Goal: Task Accomplishment & Management: Manage account settings

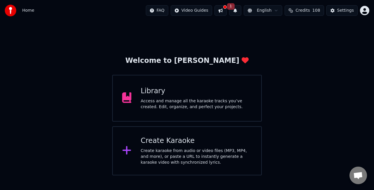
click at [209, 105] on div "Access and manage all the karaoke tracks you’ve created. Edit, organize, and pe…" at bounding box center [196, 104] width 111 height 12
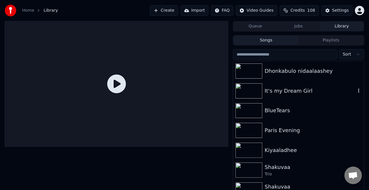
click at [309, 96] on div "It's my Dream Girl" at bounding box center [298, 91] width 131 height 20
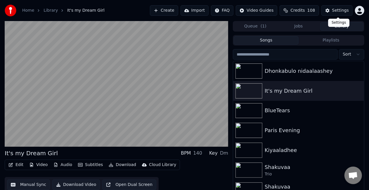
click at [330, 11] on button "Settings" at bounding box center [336, 10] width 31 height 11
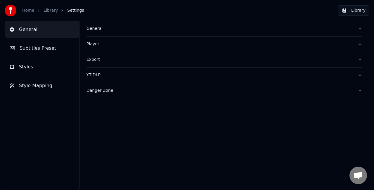
click at [122, 28] on div "General" at bounding box center [219, 29] width 266 height 6
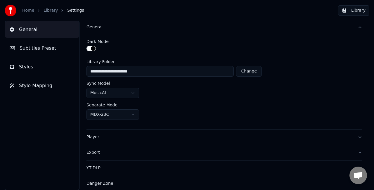
scroll to position [2, 0]
click at [30, 49] on span "Subtitles Preset" at bounding box center [38, 48] width 37 height 7
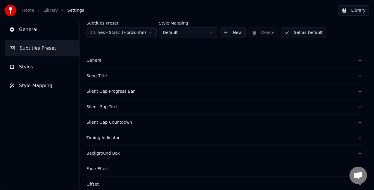
click at [114, 64] on button "General" at bounding box center [224, 60] width 276 height 15
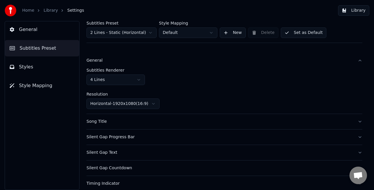
scroll to position [31, 0]
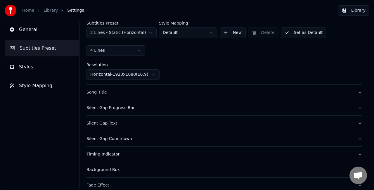
click at [129, 99] on button "Song Title" at bounding box center [224, 92] width 276 height 15
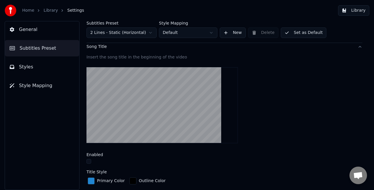
click at [89, 159] on button "button" at bounding box center [88, 161] width 5 height 5
click at [49, 65] on button "Styles" at bounding box center [42, 67] width 74 height 16
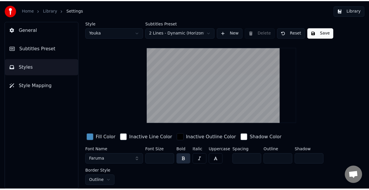
scroll to position [0, 0]
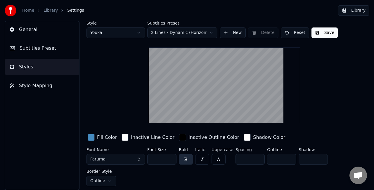
click at [323, 31] on button "Save" at bounding box center [324, 32] width 26 height 11
click at [352, 11] on button "Library" at bounding box center [353, 10] width 31 height 11
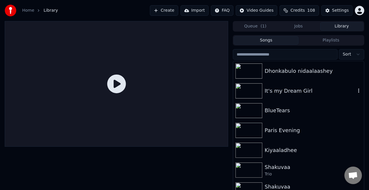
click at [271, 91] on div "It's my Dream Girl" at bounding box center [310, 91] width 91 height 8
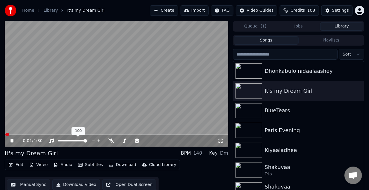
click at [41, 134] on span at bounding box center [117, 134] width 224 height 1
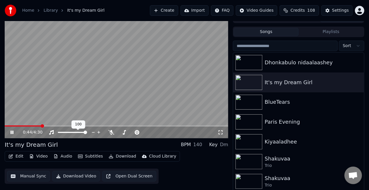
scroll to position [13, 0]
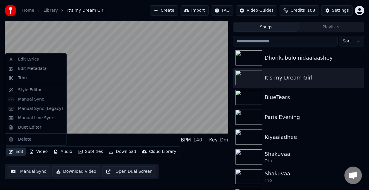
click at [21, 151] on button "Edit" at bounding box center [16, 152] width 20 height 8
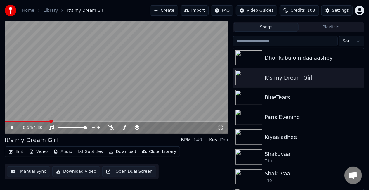
click at [185, 51] on video at bounding box center [117, 71] width 224 height 126
click at [170, 121] on span at bounding box center [117, 121] width 224 height 1
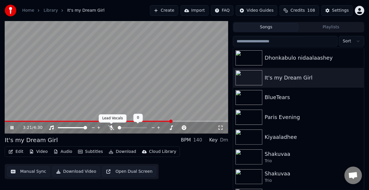
click at [111, 125] on icon at bounding box center [111, 127] width 6 height 5
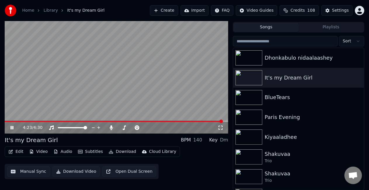
click at [13, 127] on icon at bounding box center [15, 127] width 13 height 5
click at [333, 9] on button "Settings" at bounding box center [336, 10] width 31 height 11
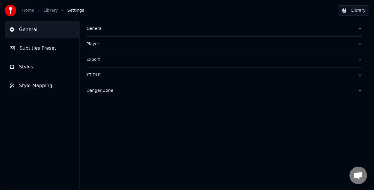
click at [102, 30] on div "General" at bounding box center [219, 29] width 266 height 6
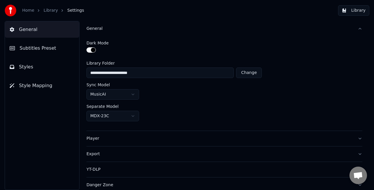
scroll to position [2, 0]
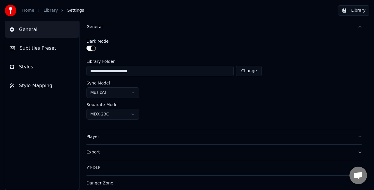
click at [42, 82] on span "Style Mapping" at bounding box center [35, 85] width 33 height 7
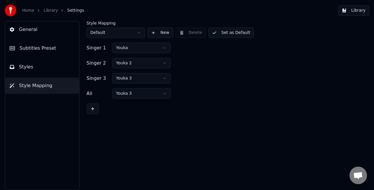
scroll to position [0, 0]
click at [29, 64] on span "Styles" at bounding box center [26, 66] width 14 height 7
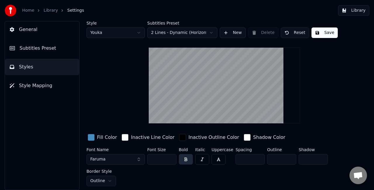
click at [46, 51] on span "Subtitles Preset" at bounding box center [38, 48] width 37 height 7
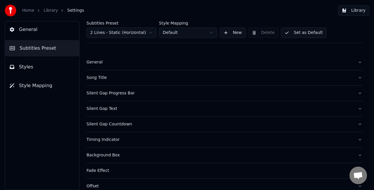
click at [120, 65] on button "General" at bounding box center [224, 62] width 276 height 15
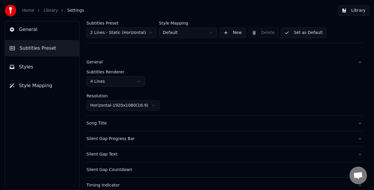
scroll to position [29, 0]
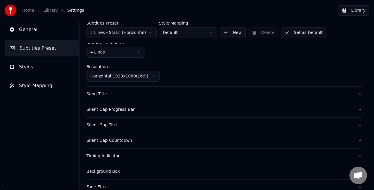
click at [152, 92] on div "Song Title" at bounding box center [219, 94] width 266 height 6
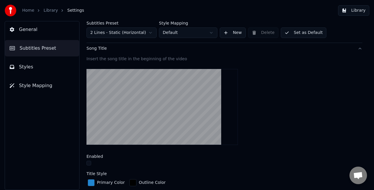
click at [88, 161] on button "button" at bounding box center [88, 163] width 5 height 5
click at [305, 33] on button "Set as Default" at bounding box center [304, 32] width 46 height 11
click at [292, 33] on button "Done" at bounding box center [295, 32] width 28 height 11
click at [352, 9] on button "Library" at bounding box center [353, 10] width 31 height 11
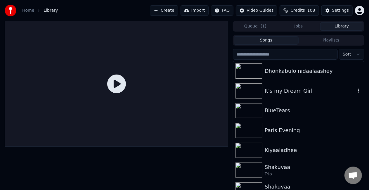
click at [285, 83] on div "It's my Dream Girl" at bounding box center [298, 91] width 131 height 20
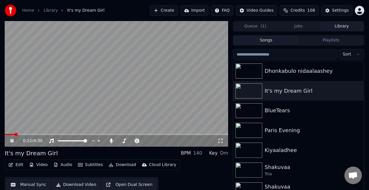
click at [14, 134] on span at bounding box center [117, 134] width 224 height 1
click at [52, 134] on span at bounding box center [117, 134] width 224 height 1
click at [85, 134] on span at bounding box center [117, 134] width 224 height 1
click at [338, 10] on div "Settings" at bounding box center [340, 11] width 17 height 6
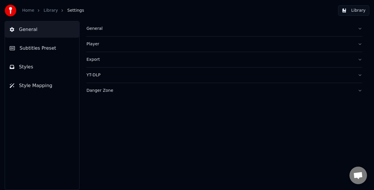
click at [40, 46] on span "Subtitles Preset" at bounding box center [38, 48] width 37 height 7
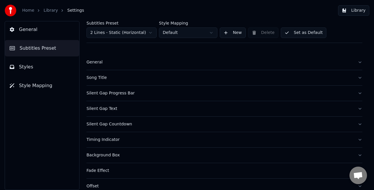
click at [126, 57] on button "General" at bounding box center [224, 62] width 276 height 15
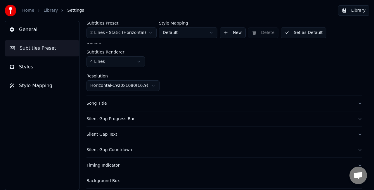
scroll to position [29, 0]
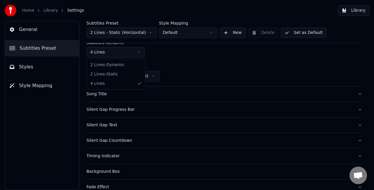
click at [141, 54] on html "Home Library Settings Library General Subtitles Preset Styles Style Mapping Sub…" at bounding box center [187, 95] width 374 height 190
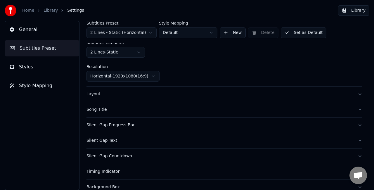
click at [128, 111] on div "Song Title" at bounding box center [219, 110] width 266 height 6
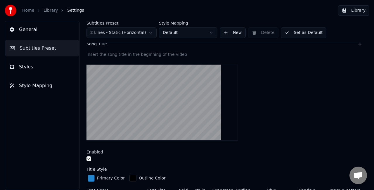
scroll to position [58, 0]
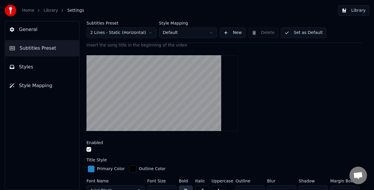
drag, startPoint x: 88, startPoint y: 150, endPoint x: 88, endPoint y: 145, distance: 5.6
click at [88, 148] on button "button" at bounding box center [88, 149] width 5 height 5
click at [299, 32] on button "Set as Default" at bounding box center [304, 32] width 46 height 11
drag, startPoint x: 289, startPoint y: 33, endPoint x: 298, endPoint y: 26, distance: 11.5
click at [290, 33] on button "Done" at bounding box center [295, 32] width 28 height 11
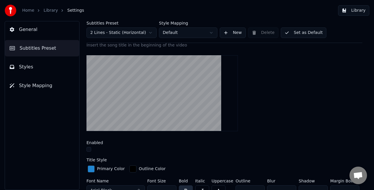
click at [351, 12] on button "Library" at bounding box center [353, 10] width 31 height 11
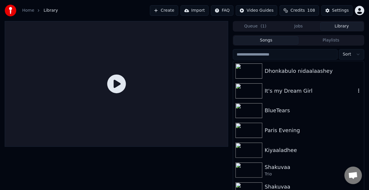
click at [269, 86] on div "It's my Dream Girl" at bounding box center [298, 91] width 131 height 20
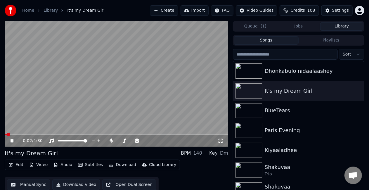
click at [11, 134] on span at bounding box center [117, 134] width 224 height 1
click at [27, 135] on span at bounding box center [117, 134] width 224 height 1
click at [342, 15] on button "Settings" at bounding box center [336, 10] width 31 height 11
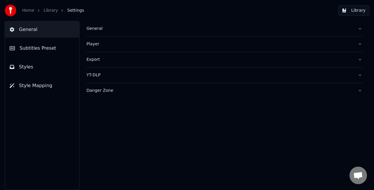
click at [93, 28] on div "General" at bounding box center [219, 29] width 266 height 6
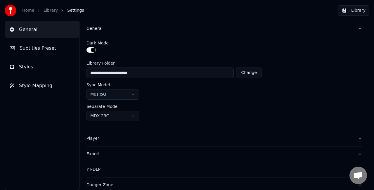
click at [39, 47] on span "Subtitles Preset" at bounding box center [38, 48] width 37 height 7
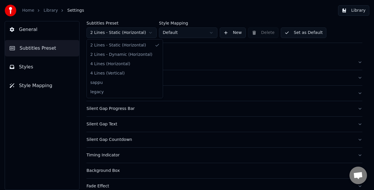
click at [137, 33] on html "Home Library Settings Library General Subtitles Preset Styles Style Mapping Sub…" at bounding box center [187, 95] width 374 height 190
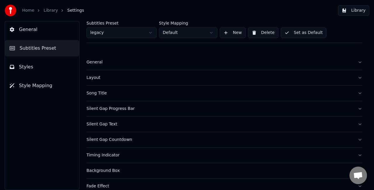
click at [119, 92] on div "Song Title" at bounding box center [219, 93] width 266 height 6
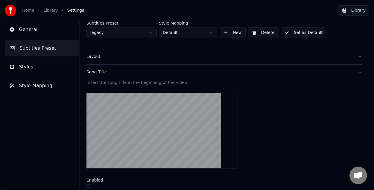
scroll to position [58, 0]
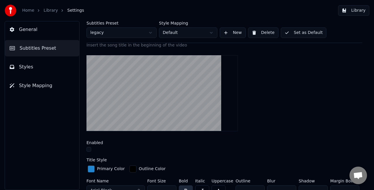
click at [302, 32] on button "Set as Default" at bounding box center [304, 32] width 46 height 11
click at [352, 11] on button "Library" at bounding box center [353, 10] width 31 height 11
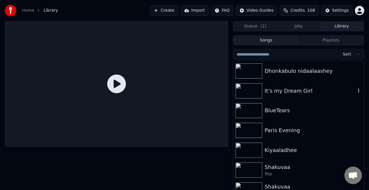
click at [272, 92] on div "It's my Dream Girl" at bounding box center [310, 91] width 91 height 8
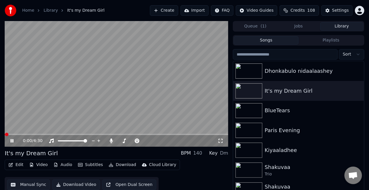
click at [22, 134] on span at bounding box center [117, 134] width 224 height 1
click at [12, 135] on span at bounding box center [9, 134] width 8 height 1
click at [7, 134] on span at bounding box center [6, 134] width 3 height 1
click at [6, 134] on span at bounding box center [7, 134] width 4 height 1
click at [36, 134] on span at bounding box center [117, 134] width 224 height 1
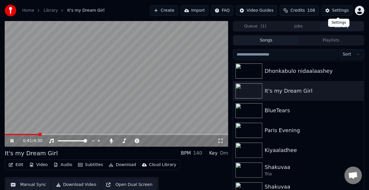
click at [332, 10] on button "Settings" at bounding box center [336, 10] width 31 height 11
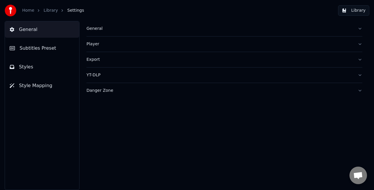
click at [56, 45] on button "Subtitles Preset" at bounding box center [42, 48] width 74 height 16
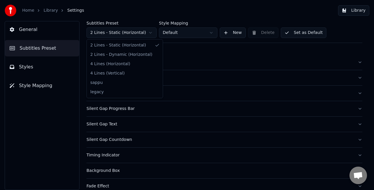
click at [145, 32] on html "Home Library Settings Library General Subtitles Preset Styles Style Mapping Sub…" at bounding box center [187, 95] width 374 height 190
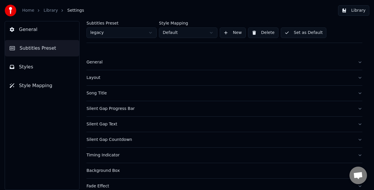
click at [138, 33] on html "Home Library Settings Library General Subtitles Preset Styles Style Mapping Sub…" at bounding box center [187, 95] width 374 height 190
click at [350, 8] on button "Library" at bounding box center [353, 10] width 31 height 11
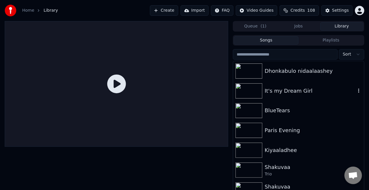
click at [279, 85] on div "It's my Dream Girl" at bounding box center [298, 91] width 131 height 20
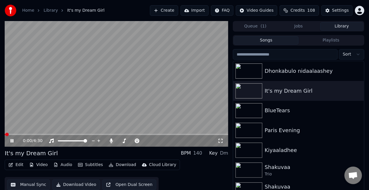
click at [64, 135] on div "0:00 / 4:30" at bounding box center [117, 141] width 224 height 12
click at [63, 133] on video at bounding box center [117, 84] width 224 height 126
click at [63, 135] on div "0:01 / 4:30" at bounding box center [117, 141] width 224 height 12
click at [63, 134] on span at bounding box center [117, 134] width 224 height 1
click at [99, 96] on video at bounding box center [117, 84] width 224 height 126
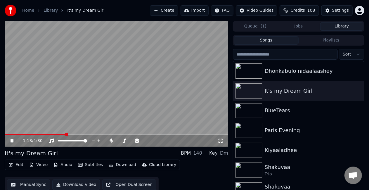
click at [39, 134] on div "1:13 / 4:30" at bounding box center [117, 84] width 224 height 126
click at [39, 134] on span at bounding box center [22, 134] width 34 height 1
click at [345, 8] on div "Settings" at bounding box center [340, 11] width 17 height 6
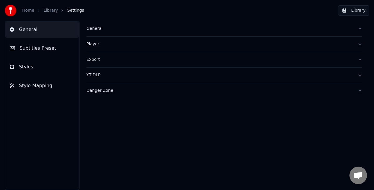
click at [136, 31] on div "General" at bounding box center [219, 29] width 266 height 6
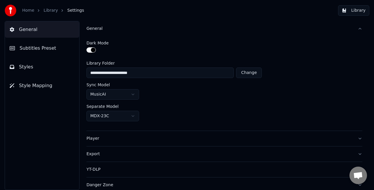
click at [32, 47] on span "Subtitles Preset" at bounding box center [38, 48] width 37 height 7
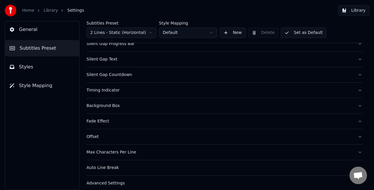
scroll to position [69, 0]
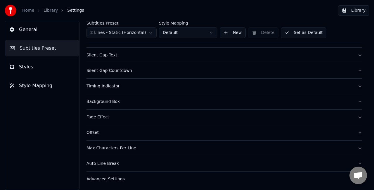
click at [200, 180] on div "Advanced Settings" at bounding box center [219, 179] width 266 height 6
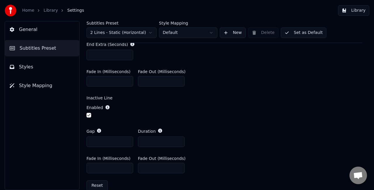
scroll to position [240, 0]
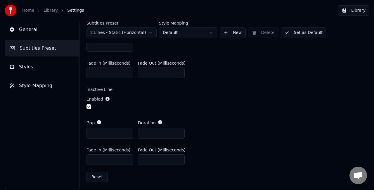
click at [30, 66] on span "Styles" at bounding box center [26, 66] width 14 height 7
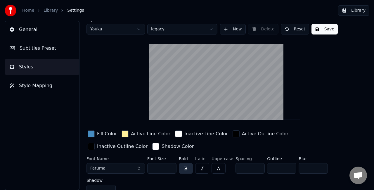
scroll to position [0, 0]
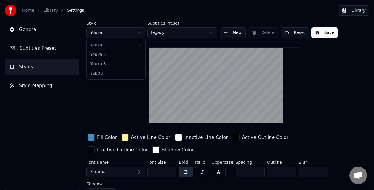
click at [137, 33] on html "Home Library Settings Library General Subtitles Preset Styles Style Mapping Sty…" at bounding box center [187, 95] width 374 height 190
type input "*"
click at [127, 37] on html "Home Library Settings Library General Subtitles Preset Styles Style Mapping Sty…" at bounding box center [187, 95] width 374 height 190
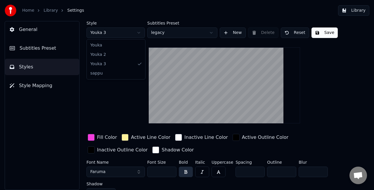
click at [131, 37] on html "Home Library Settings Library General Subtitles Preset Styles Style Mapping Sty…" at bounding box center [187, 95] width 374 height 190
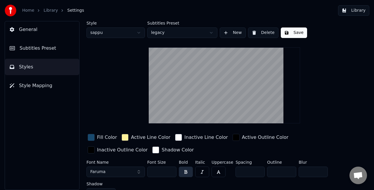
click at [150, 32] on html "Home Library Settings Library General Subtitles Preset Styles Style Mapping Sty…" at bounding box center [187, 95] width 374 height 190
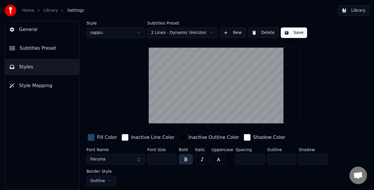
click at [165, 34] on html "Home Library Settings Library General Subtitles Preset Styles Style Mapping Sty…" at bounding box center [187, 95] width 374 height 190
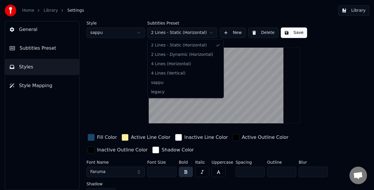
click at [178, 31] on html "Home Library Settings Library General Subtitles Preset Styles Style Mapping Sty…" at bounding box center [187, 95] width 374 height 190
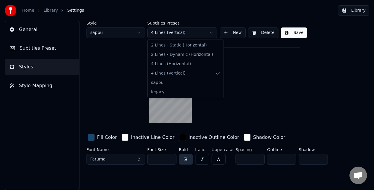
click at [174, 32] on html "Home Library Settings Library General Subtitles Preset Styles Style Mapping Sty…" at bounding box center [187, 95] width 374 height 190
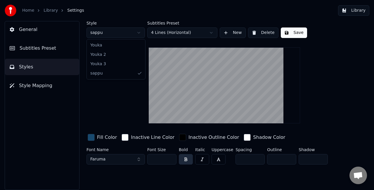
click at [132, 35] on html "Home Library Settings Library General Subtitles Preset Styles Style Mapping Sty…" at bounding box center [187, 95] width 374 height 190
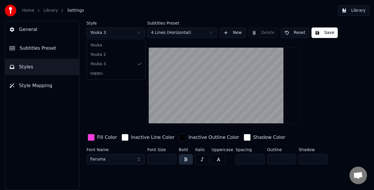
click at [120, 37] on html "Home Library Settings Library General Subtitles Preset Styles Style Mapping Sty…" at bounding box center [187, 95] width 374 height 190
type input "***"
click at [133, 33] on html "Home Library Settings Library General Subtitles Preset Styles Style Mapping Sty…" at bounding box center [187, 95] width 374 height 190
type input "*"
click at [123, 34] on html "Home Library Settings Library General Subtitles Preset Styles Style Mapping Sty…" at bounding box center [187, 95] width 374 height 190
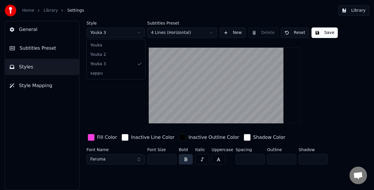
click at [127, 32] on html "Home Library Settings Library General Subtitles Preset Styles Style Mapping Sty…" at bounding box center [187, 95] width 374 height 190
type input "***"
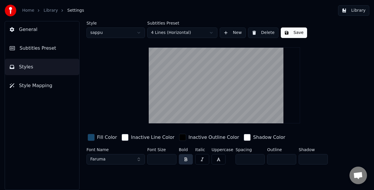
click at [293, 32] on button "Save" at bounding box center [294, 32] width 26 height 11
click at [288, 33] on button "Done" at bounding box center [294, 32] width 27 height 11
click at [354, 10] on button "Library" at bounding box center [353, 10] width 31 height 11
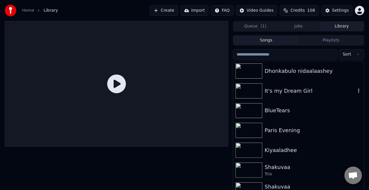
click at [280, 91] on div "It's my Dream Girl" at bounding box center [310, 91] width 91 height 8
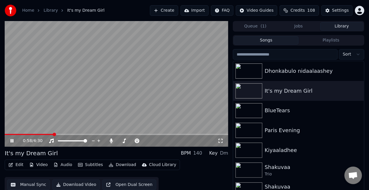
click at [108, 84] on video at bounding box center [117, 84] width 224 height 126
click at [341, 10] on div "Settings" at bounding box center [340, 11] width 17 height 6
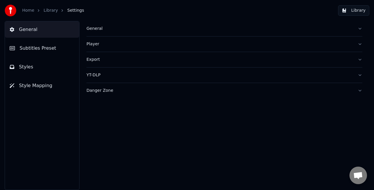
click at [59, 53] on button "Subtitles Preset" at bounding box center [42, 48] width 74 height 16
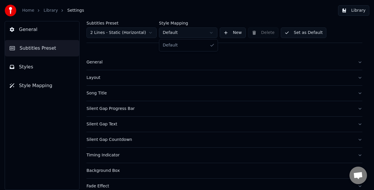
click at [191, 34] on html "Home Library Settings Library General Subtitles Preset Styles Style Mapping Sub…" at bounding box center [187, 95] width 374 height 190
click at [131, 29] on html "Home Library Settings Library General Subtitles Preset Styles Style Mapping Sub…" at bounding box center [187, 95] width 374 height 190
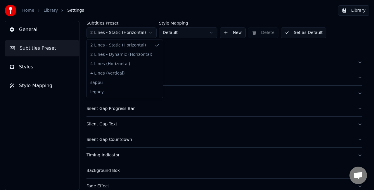
click at [131, 29] on html "Home Library Settings Library General Subtitles Preset Styles Style Mapping Sub…" at bounding box center [187, 95] width 374 height 190
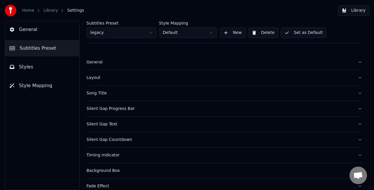
click at [179, 32] on html "Home Library Settings Library General Subtitles Preset Styles Style Mapping Sub…" at bounding box center [187, 95] width 374 height 190
click at [116, 39] on div "Subtitles Preset legacy Style Mapping Default New Delete Set as Default" at bounding box center [224, 32] width 276 height 22
click at [116, 38] on div "Subtitles Preset legacy Style Mapping Default New Delete Set as Default" at bounding box center [224, 32] width 276 height 22
click at [117, 36] on html "Home Library Settings Library General Subtitles Preset Styles Style Mapping Sub…" at bounding box center [187, 95] width 374 height 190
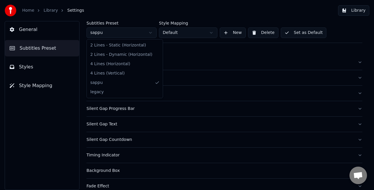
click at [149, 34] on html "Home Library Settings Library General Subtitles Preset Styles Style Mapping Sub…" at bounding box center [187, 95] width 374 height 190
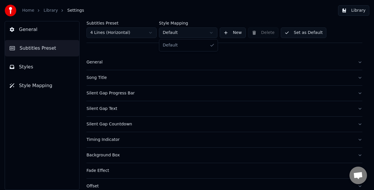
click at [167, 32] on html "Home Library Settings Library General Subtitles Preset Styles Style Mapping Sub…" at bounding box center [187, 95] width 374 height 190
click at [146, 32] on html "Home Library Settings Library General Subtitles Preset Styles Style Mapping Sub…" at bounding box center [187, 95] width 374 height 190
click at [44, 65] on button "Styles" at bounding box center [42, 67] width 74 height 16
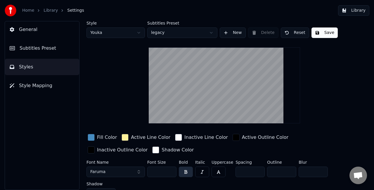
click at [130, 34] on html "Home Library Settings Library General Subtitles Preset Styles Style Mapping Sty…" at bounding box center [187, 95] width 374 height 190
type input "***"
type input "*"
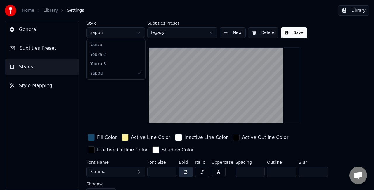
click at [135, 33] on html "Home Library Settings Library General Subtitles Preset Styles Style Mapping Sty…" at bounding box center [187, 95] width 374 height 190
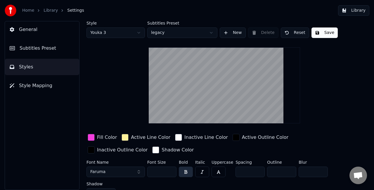
click at [153, 35] on html "Home Library Settings Library General Subtitles Preset Styles Style Mapping Sty…" at bounding box center [187, 95] width 374 height 190
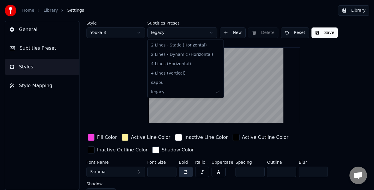
click at [122, 35] on html "Home Library Settings Library General Subtitles Preset Styles Style Mapping Sty…" at bounding box center [187, 95] width 374 height 190
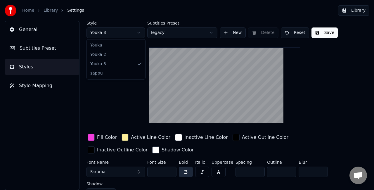
click at [122, 35] on html "Home Library Settings Library General Subtitles Preset Styles Style Mapping Sty…" at bounding box center [187, 95] width 374 height 190
drag, startPoint x: 115, startPoint y: 46, endPoint x: 115, endPoint y: 56, distance: 9.1
click at [124, 33] on html "Home Library Settings Library General Subtitles Preset Styles Style Mapping Sty…" at bounding box center [187, 95] width 374 height 190
type input "***"
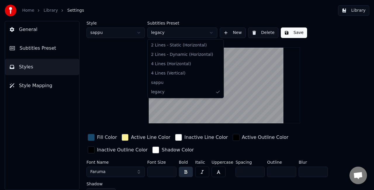
click at [165, 32] on html "Home Library Settings Library General Subtitles Preset Styles Style Mapping Sty…" at bounding box center [187, 95] width 374 height 190
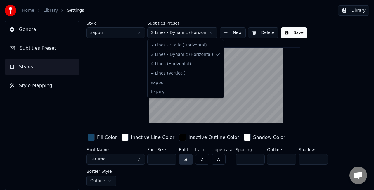
click at [179, 34] on html "Home Library Settings Library General Subtitles Preset Styles Style Mapping Sty…" at bounding box center [187, 95] width 374 height 190
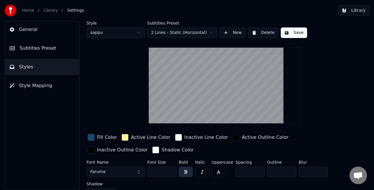
click at [174, 34] on html "Home Library Settings Library General Subtitles Preset Styles Style Mapping Sty…" at bounding box center [187, 95] width 374 height 190
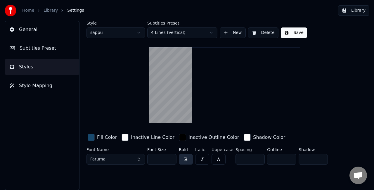
click at [172, 36] on html "Home Library Settings Library General Subtitles Preset Styles Style Mapping Sty…" at bounding box center [187, 95] width 374 height 190
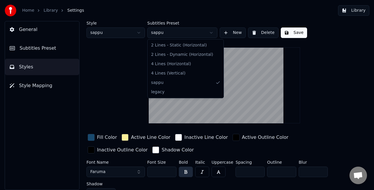
click at [183, 29] on html "Home Library Settings Library General Subtitles Preset Styles Style Mapping Sty…" at bounding box center [187, 95] width 374 height 190
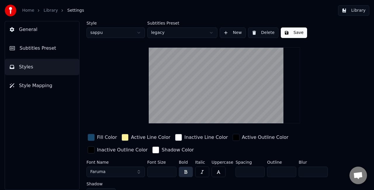
click at [190, 30] on html "Home Library Settings Library General Subtitles Preset Styles Style Mapping Sty…" at bounding box center [187, 95] width 374 height 190
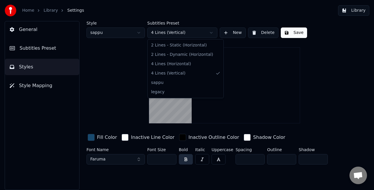
click at [191, 35] on html "Home Library Settings Library General Subtitles Preset Styles Style Mapping Sty…" at bounding box center [187, 95] width 374 height 190
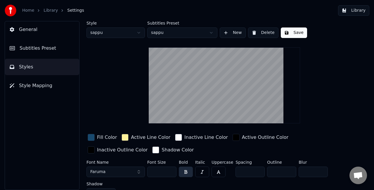
click at [131, 33] on html "Home Library Settings Library General Subtitles Preset Styles Style Mapping Sty…" at bounding box center [187, 95] width 374 height 190
click at [127, 34] on html "Home Library Settings Library General Subtitles Preset Styles Style Mapping Sty…" at bounding box center [187, 95] width 374 height 190
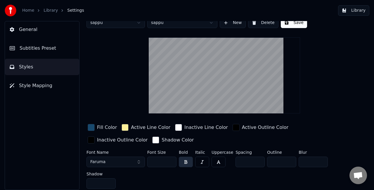
click at [255, 159] on input "*" at bounding box center [249, 162] width 29 height 11
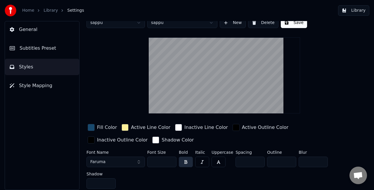
click at [254, 165] on input "*" at bounding box center [249, 162] width 29 height 11
click at [255, 161] on input "*" at bounding box center [249, 162] width 29 height 11
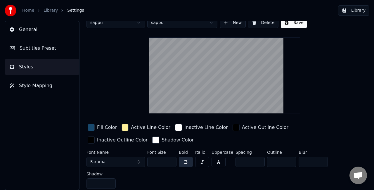
click at [255, 161] on input "*" at bounding box center [249, 162] width 29 height 11
click at [255, 161] on input "**" at bounding box center [249, 162] width 29 height 11
click at [254, 157] on input "**" at bounding box center [249, 162] width 29 height 11
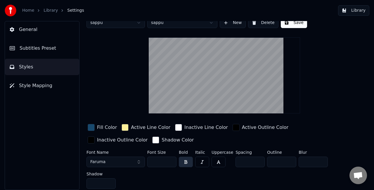
click at [255, 158] on input "**" at bounding box center [249, 162] width 29 height 11
type input "*"
click at [255, 158] on input "*" at bounding box center [249, 162] width 29 height 11
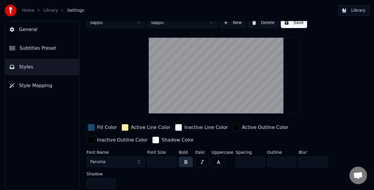
click at [233, 127] on div "button" at bounding box center [236, 127] width 7 height 7
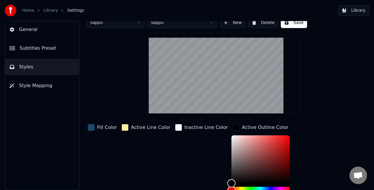
click at [233, 125] on div "button" at bounding box center [236, 127] width 7 height 7
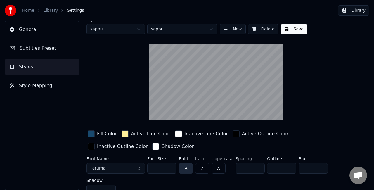
scroll to position [0, 0]
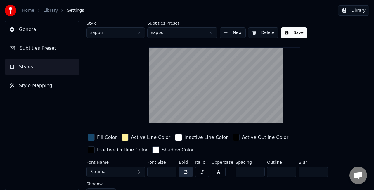
click at [22, 84] on span "Style Mapping" at bounding box center [35, 85] width 33 height 7
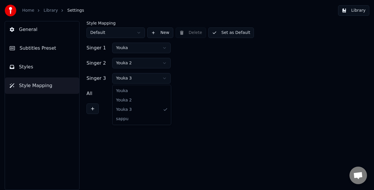
click at [130, 79] on html "Home Library Settings Library General Subtitles Preset Styles Style Mapping Sty…" at bounding box center [187, 95] width 374 height 190
click at [203, 63] on html "Home Library Settings Library General Subtitles Preset Styles Style Mapping Sty…" at bounding box center [187, 95] width 374 height 190
click at [17, 65] on button "Styles" at bounding box center [42, 67] width 74 height 16
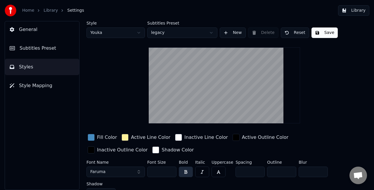
scroll to position [10, 0]
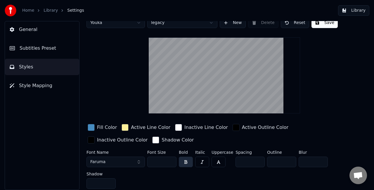
click at [54, 44] on button "Subtitles Preset" at bounding box center [42, 48] width 74 height 16
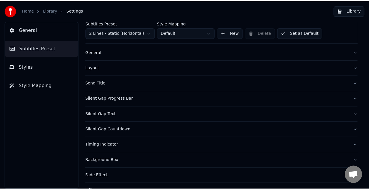
scroll to position [0, 0]
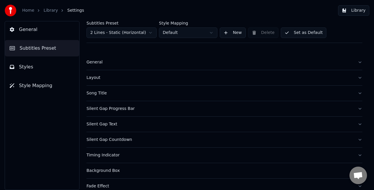
click at [133, 32] on html "Home Library Settings Library General Subtitles Preset Styles Style Mapping Sub…" at bounding box center [187, 95] width 374 height 190
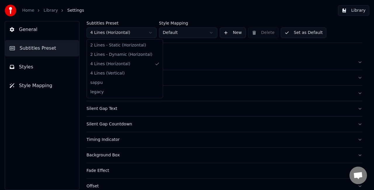
click at [118, 30] on html "Home Library Settings Library General Subtitles Preset Styles Style Mapping Sub…" at bounding box center [187, 95] width 374 height 190
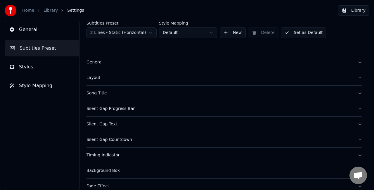
click at [118, 30] on html "Home Library Settings Library General Subtitles Preset Styles Style Mapping Sub…" at bounding box center [187, 95] width 374 height 190
click at [306, 32] on button "Set as Default" at bounding box center [304, 32] width 46 height 11
click at [299, 30] on button "Done" at bounding box center [295, 32] width 28 height 11
click at [283, 34] on button "Done" at bounding box center [295, 32] width 28 height 11
click at [349, 12] on button "Library" at bounding box center [353, 10] width 31 height 11
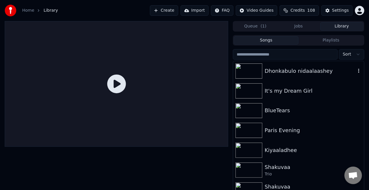
click at [275, 75] on div "Dhonkabulo nidaalaashey" at bounding box center [298, 71] width 131 height 20
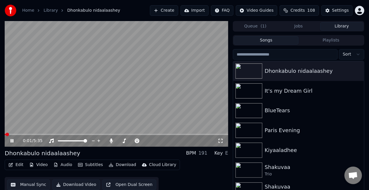
click at [20, 135] on div "0:01 / 5:35" at bounding box center [117, 141] width 224 height 12
click at [20, 134] on span at bounding box center [117, 134] width 224 height 1
click at [47, 134] on span at bounding box center [117, 134] width 224 height 1
click at [70, 134] on span at bounding box center [117, 134] width 224 height 1
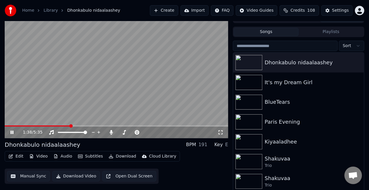
scroll to position [13, 0]
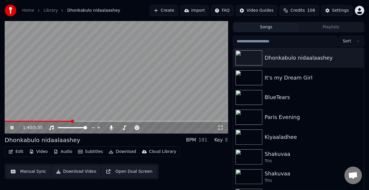
click at [104, 121] on span at bounding box center [117, 121] width 224 height 1
click at [335, 8] on div "Settings" at bounding box center [340, 11] width 17 height 6
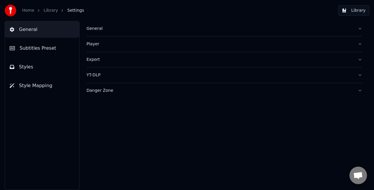
click at [106, 30] on div "General" at bounding box center [219, 29] width 266 height 6
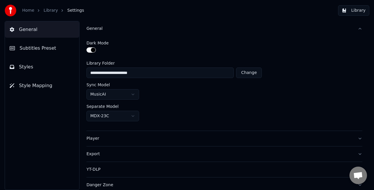
scroll to position [2, 0]
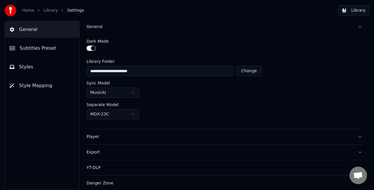
click at [129, 88] on html "**********" at bounding box center [187, 95] width 374 height 190
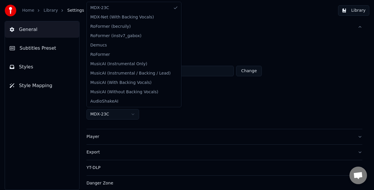
click at [122, 113] on html "**********" at bounding box center [187, 95] width 374 height 190
click at [231, 91] on html "**********" at bounding box center [187, 95] width 374 height 190
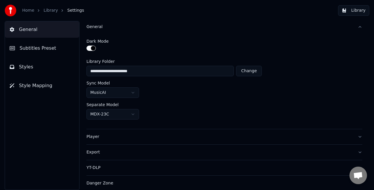
click at [27, 86] on span "Style Mapping" at bounding box center [35, 85] width 33 height 7
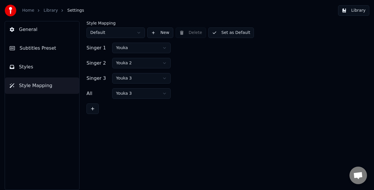
click at [50, 69] on button "Styles" at bounding box center [42, 67] width 74 height 16
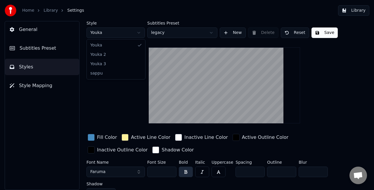
click at [137, 28] on html "Home Library Settings Library General Subtitles Preset Styles Style Mapping Sty…" at bounding box center [187, 95] width 374 height 190
click at [226, 30] on html "Home Library Settings Library General Subtitles Preset Styles Style Mapping Sty…" at bounding box center [187, 95] width 374 height 190
click at [228, 32] on button "New" at bounding box center [233, 32] width 26 height 11
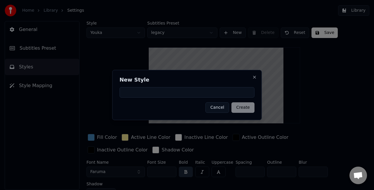
click at [149, 91] on input at bounding box center [186, 92] width 135 height 11
type input "*******"
click at [235, 108] on button "Create" at bounding box center [242, 107] width 23 height 11
type input "**"
type input "*"
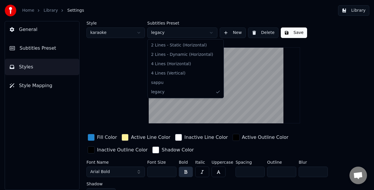
click at [196, 33] on html "Home Library Settings Library General Subtitles Preset Styles Style Mapping Sty…" at bounding box center [187, 95] width 374 height 190
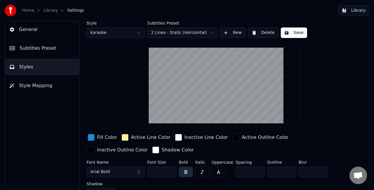
click at [193, 31] on html "Home Library Settings Library General Subtitles Preset Styles Style Mapping Sty…" at bounding box center [187, 95] width 374 height 190
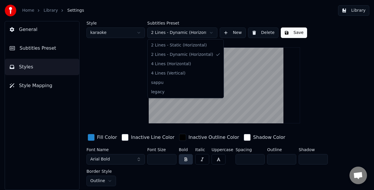
click at [193, 32] on html "Home Library Settings Library General Subtitles Preset Styles Style Mapping Sty…" at bounding box center [187, 95] width 374 height 190
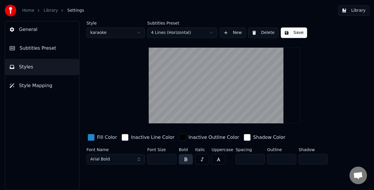
click at [126, 158] on button "Arial Bold" at bounding box center [115, 159] width 58 height 11
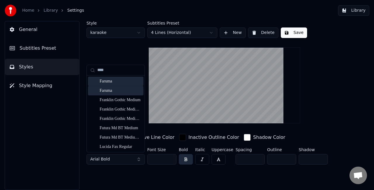
type input "****"
click at [113, 85] on div "Faruma" at bounding box center [116, 81] width 56 height 9
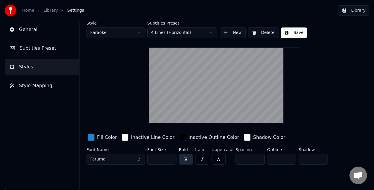
drag, startPoint x: 161, startPoint y: 160, endPoint x: 146, endPoint y: 160, distance: 15.2
click at [146, 160] on div "Font Name Faruma Font Size ** Bold Italic Uppercase Spacing * Outline * Shadow *" at bounding box center [217, 157] width 262 height 19
type input "***"
click at [46, 50] on span "Subtitles Preset" at bounding box center [38, 48] width 37 height 7
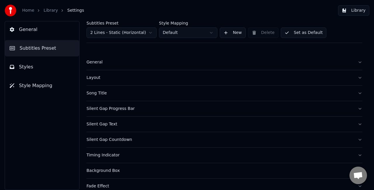
click at [41, 66] on button "Styles" at bounding box center [42, 67] width 74 height 16
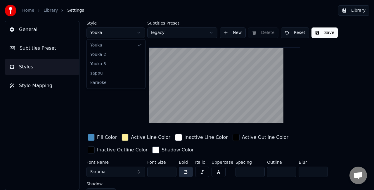
click at [130, 32] on html "Home Library Settings Library General Subtitles Preset Styles Style Mapping Sty…" at bounding box center [187, 95] width 374 height 190
type input "**"
type input "*"
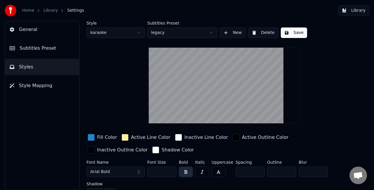
click at [193, 30] on html "Home Library Settings Library General Subtitles Preset Styles Style Mapping Sty…" at bounding box center [187, 95] width 374 height 190
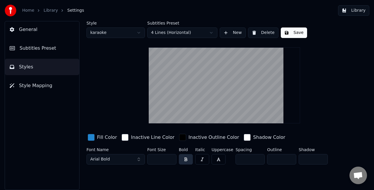
click at [128, 156] on button "Arial Bold" at bounding box center [115, 159] width 58 height 11
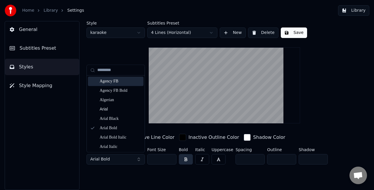
click at [119, 73] on input "text" at bounding box center [119, 70] width 44 height 12
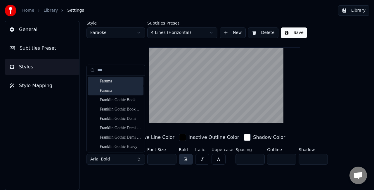
type input "***"
click at [116, 82] on div "Faruma" at bounding box center [120, 81] width 41 height 6
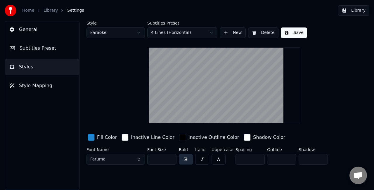
drag, startPoint x: 162, startPoint y: 160, endPoint x: 139, endPoint y: 159, distance: 23.1
click at [139, 159] on div "Font Name Faruma Font Size ** Bold Italic Uppercase Spacing * Outline * Shadow *" at bounding box center [217, 157] width 262 height 19
type input "***"
click at [293, 32] on button "Save" at bounding box center [294, 32] width 26 height 11
click at [292, 32] on button "Done" at bounding box center [294, 32] width 27 height 11
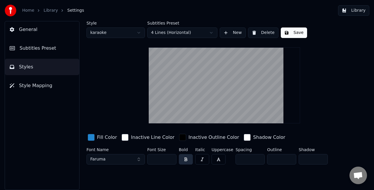
click at [352, 10] on button "Library" at bounding box center [353, 10] width 31 height 11
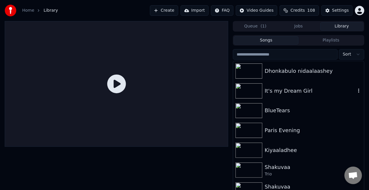
click at [283, 95] on div "It's my Dream Girl" at bounding box center [298, 91] width 131 height 20
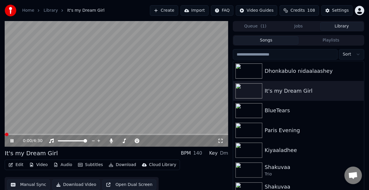
click at [25, 134] on span at bounding box center [117, 134] width 224 height 1
click at [338, 10] on div "Settings" at bounding box center [340, 11] width 17 height 6
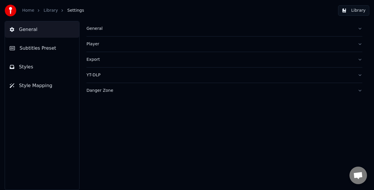
click at [100, 30] on div "General" at bounding box center [219, 29] width 266 height 6
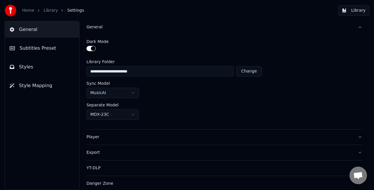
scroll to position [2, 0]
click at [35, 51] on span "Subtitles Preset" at bounding box center [38, 48] width 37 height 7
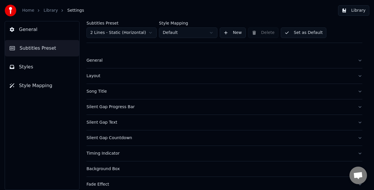
click at [130, 31] on html "Home Library Settings Library General Subtitles Preset Styles Style Mapping Sub…" at bounding box center [187, 95] width 374 height 190
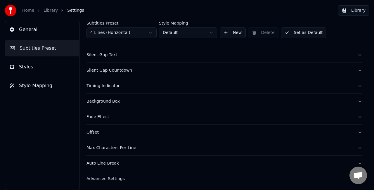
scroll to position [0, 0]
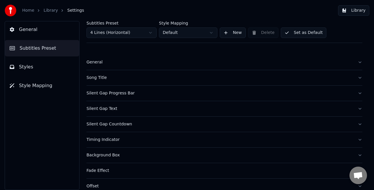
click at [95, 63] on div "General" at bounding box center [219, 62] width 266 height 6
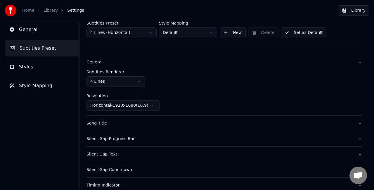
click at [122, 78] on html "Home Library Settings Library General Subtitles Preset Styles Style Mapping Sub…" at bounding box center [187, 95] width 374 height 190
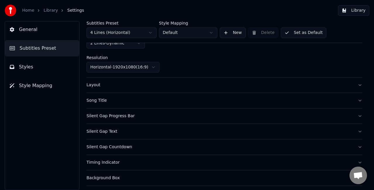
scroll to position [29, 0]
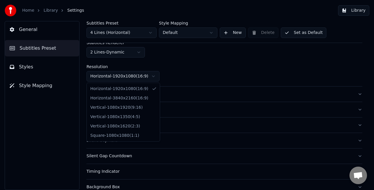
click at [119, 74] on html "Home Library Settings Library General Subtitles Preset Styles Style Mapping Sub…" at bounding box center [187, 95] width 374 height 190
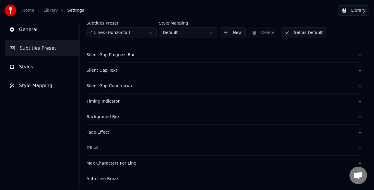
scroll to position [41, 0]
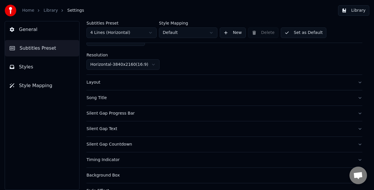
click at [139, 109] on button "Silent Gap Progress Bar" at bounding box center [224, 113] width 276 height 15
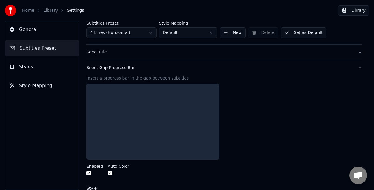
click at [136, 114] on div at bounding box center [152, 122] width 133 height 76
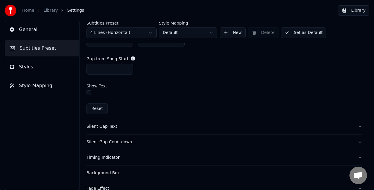
scroll to position [333, 0]
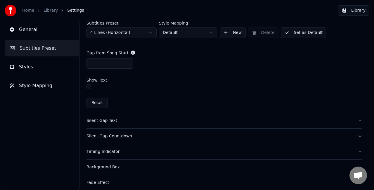
click at [114, 118] on div "Silent Gap Text" at bounding box center [219, 121] width 266 height 6
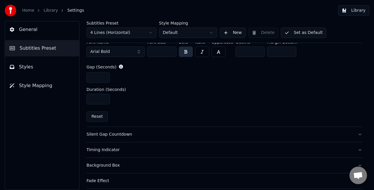
scroll to position [264, 0]
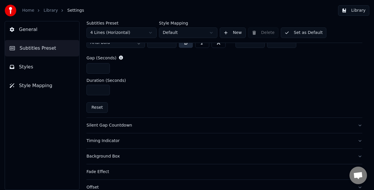
click at [130, 122] on div "Silent Gap Countdown" at bounding box center [219, 125] width 266 height 6
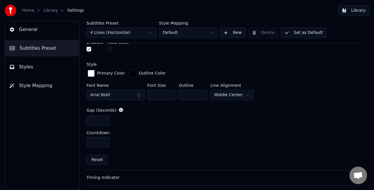
scroll to position [280, 0]
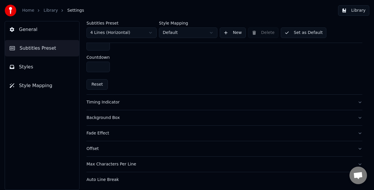
click at [128, 105] on button "Timing Indicator" at bounding box center [224, 102] width 276 height 15
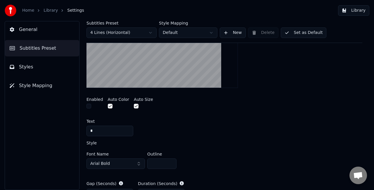
scroll to position [134, 0]
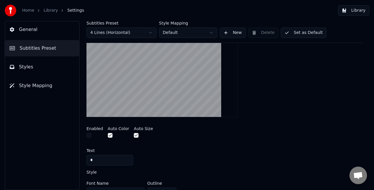
click at [293, 33] on button "Set as Default" at bounding box center [304, 32] width 46 height 11
click at [294, 33] on button "Done" at bounding box center [295, 32] width 28 height 11
click at [355, 11] on button "Library" at bounding box center [353, 10] width 31 height 11
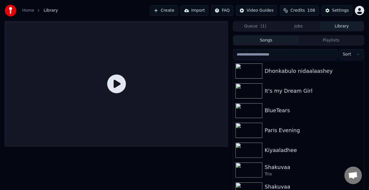
click at [115, 82] on icon at bounding box center [116, 84] width 19 height 19
click at [281, 95] on div "It's my Dream Girl" at bounding box center [298, 91] width 131 height 20
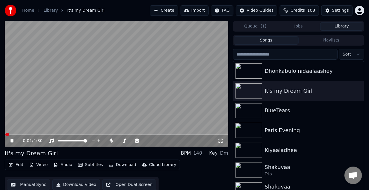
click at [22, 134] on video at bounding box center [117, 84] width 224 height 126
click at [22, 134] on span at bounding box center [117, 134] width 224 height 1
click at [36, 134] on span at bounding box center [117, 134] width 224 height 1
drag, startPoint x: 67, startPoint y: 117, endPoint x: 300, endPoint y: 183, distance: 242.7
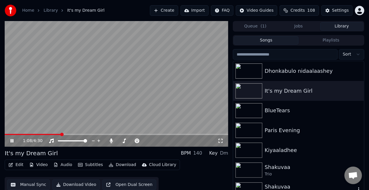
click at [300, 183] on div "1:08 / 4:30 It's my Dream Girl BPM 140 Key Dm Edit Video Audio Subtitles Downlo…" at bounding box center [184, 112] width 369 height 182
click at [333, 10] on button "Settings" at bounding box center [336, 10] width 31 height 11
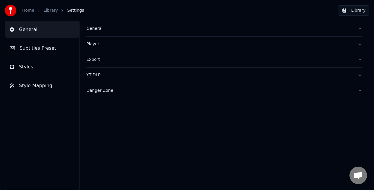
click at [41, 52] on button "Subtitles Preset" at bounding box center [42, 48] width 74 height 16
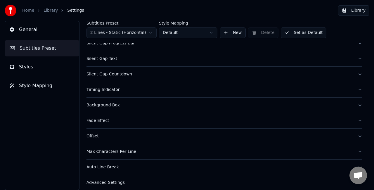
scroll to position [69, 0]
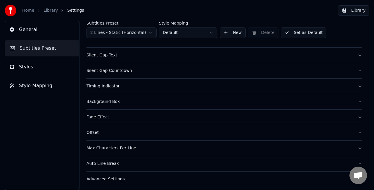
click at [46, 62] on button "Styles" at bounding box center [42, 67] width 74 height 16
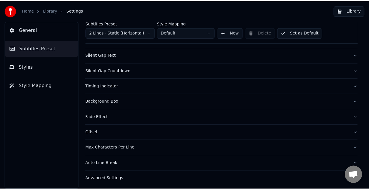
scroll to position [0, 0]
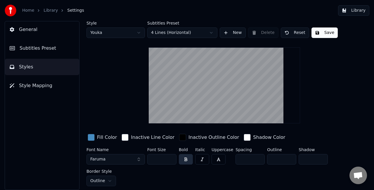
click at [323, 32] on button "Save" at bounding box center [324, 32] width 26 height 11
click at [322, 33] on button "Done" at bounding box center [324, 32] width 27 height 11
click at [352, 10] on button "Library" at bounding box center [353, 10] width 31 height 11
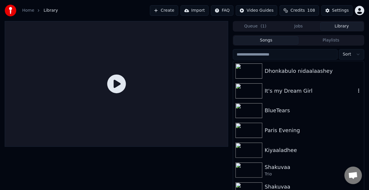
click at [279, 88] on div "It's my Dream Girl" at bounding box center [310, 91] width 91 height 8
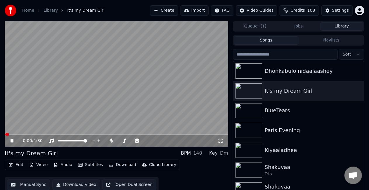
click at [38, 134] on video at bounding box center [117, 84] width 224 height 126
click at [38, 134] on span at bounding box center [117, 134] width 224 height 1
click at [92, 51] on video at bounding box center [117, 84] width 224 height 126
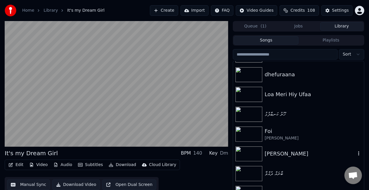
scroll to position [434, 0]
click at [268, 169] on div "ބާރައް ދުއްވާ" at bounding box center [298, 173] width 131 height 20
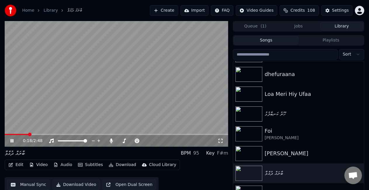
click at [28, 134] on span at bounding box center [117, 134] width 224 height 1
click at [49, 134] on span at bounding box center [117, 134] width 224 height 1
click at [273, 134] on div "Foi" at bounding box center [310, 131] width 91 height 8
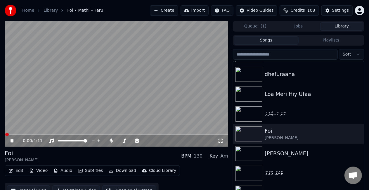
click at [60, 134] on span at bounding box center [117, 134] width 224 height 1
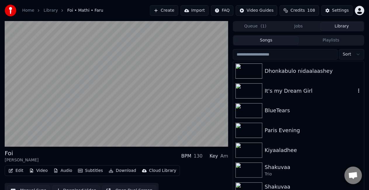
click at [290, 91] on div "It's my Dream Girl" at bounding box center [310, 91] width 91 height 8
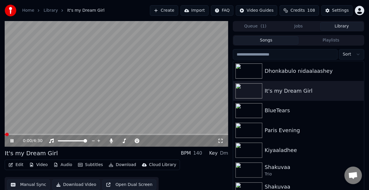
click at [44, 134] on span at bounding box center [117, 134] width 224 height 1
click at [333, 8] on button "Settings" at bounding box center [336, 10] width 31 height 11
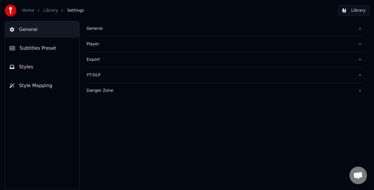
click at [34, 53] on button "Subtitles Preset" at bounding box center [42, 48] width 74 height 16
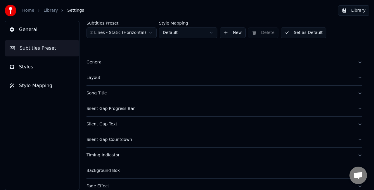
click at [139, 29] on html "Home Library Settings Library General Subtitles Preset Styles Style Mapping Sub…" at bounding box center [187, 95] width 374 height 190
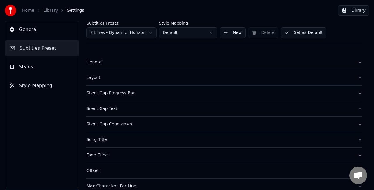
click at [151, 31] on html "Home Library Settings Library General Subtitles Preset Styles Style Mapping Sub…" at bounding box center [187, 95] width 374 height 190
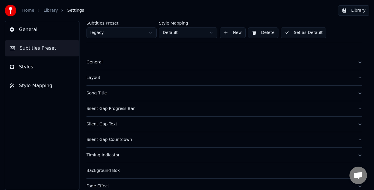
click at [186, 30] on html "Home Library Settings Library General Subtitles Preset Styles Style Mapping Sub…" at bounding box center [187, 95] width 374 height 190
click at [299, 33] on button "Set as Default" at bounding box center [304, 32] width 46 height 11
click at [285, 29] on button "Done" at bounding box center [295, 32] width 28 height 11
click at [287, 32] on button "Set as Default" at bounding box center [304, 32] width 46 height 11
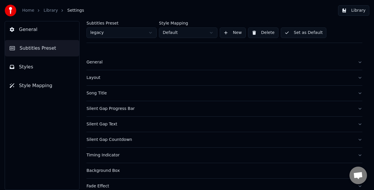
click at [350, 11] on button "Library" at bounding box center [353, 10] width 31 height 11
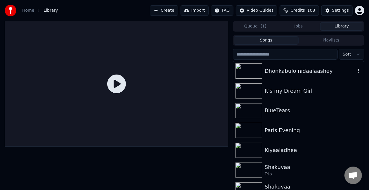
click at [288, 76] on div "Dhonkabulo nidaalaashey" at bounding box center [298, 71] width 131 height 20
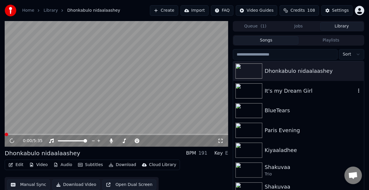
click at [282, 92] on div "It's my Dream Girl" at bounding box center [310, 91] width 91 height 8
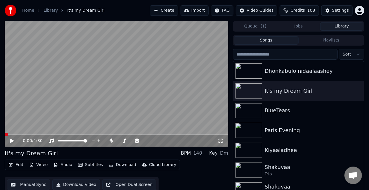
click at [56, 133] on video at bounding box center [117, 84] width 224 height 126
click at [56, 134] on span at bounding box center [117, 134] width 224 height 1
click at [74, 110] on video at bounding box center [117, 84] width 224 height 126
click at [335, 9] on div "Settings" at bounding box center [340, 11] width 17 height 6
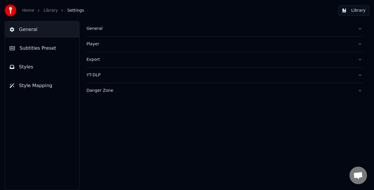
click at [198, 29] on div "General" at bounding box center [219, 29] width 266 height 6
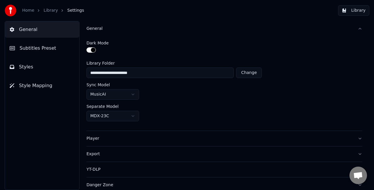
click at [29, 49] on span "Subtitles Preset" at bounding box center [38, 48] width 37 height 7
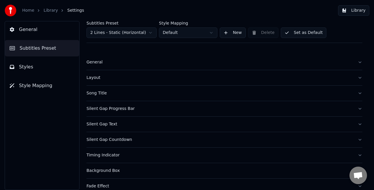
click at [120, 65] on div "General" at bounding box center [219, 62] width 266 height 6
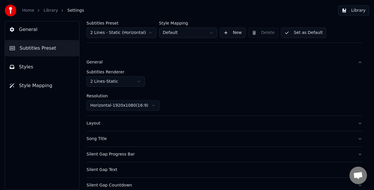
click at [140, 87] on div "Subtitles Renderer 2 Lines - Static Resolution Horizontal - 1920 x 1080 ( 16 : …" at bounding box center [224, 90] width 276 height 41
click at [140, 82] on html "Home Library Settings Library General Subtitles Preset Styles Style Mapping Sub…" at bounding box center [187, 95] width 374 height 190
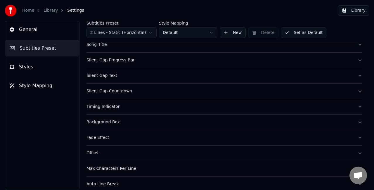
scroll to position [99, 0]
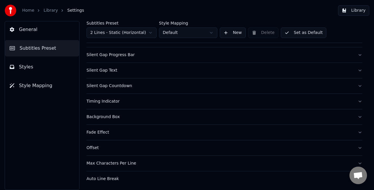
click at [141, 112] on button "Background Box" at bounding box center [224, 116] width 276 height 15
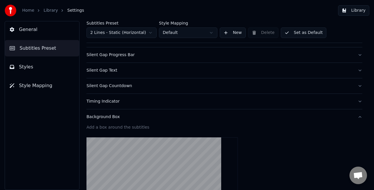
scroll to position [54, 0]
click at [141, 112] on button "Background Box" at bounding box center [224, 116] width 276 height 15
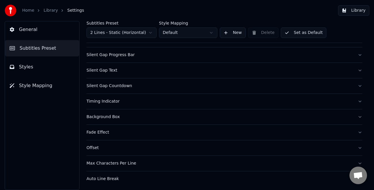
click at [144, 160] on div "Max Characters Per Line" at bounding box center [219, 163] width 266 height 6
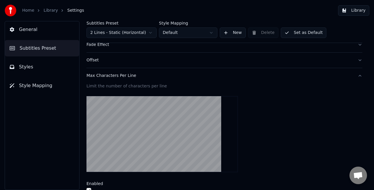
scroll to position [200, 0]
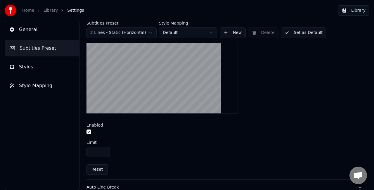
click at [102, 167] on button "Reset" at bounding box center [96, 169] width 21 height 11
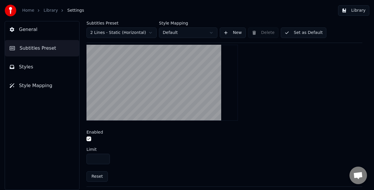
scroll to position [208, 0]
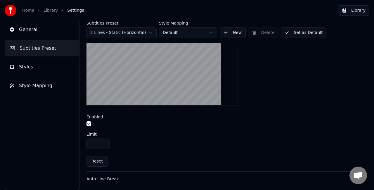
click at [126, 182] on button "Auto Line Break" at bounding box center [224, 179] width 276 height 15
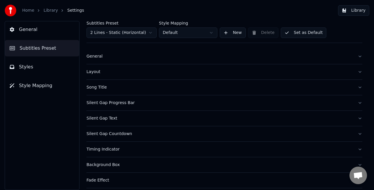
scroll to position [0, 0]
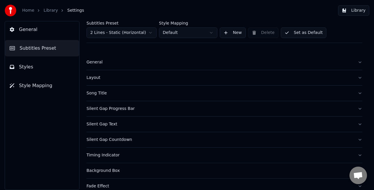
click at [55, 67] on button "Styles" at bounding box center [42, 67] width 74 height 16
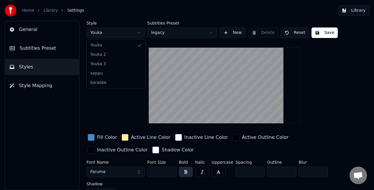
click at [137, 36] on html "Home Library Settings Library General Subtitles Preset Styles Style Mapping Sty…" at bounding box center [187, 95] width 374 height 190
type input "*"
click at [119, 30] on html "Home Library Settings Library General Subtitles Preset Styles Style Mapping Sty…" at bounding box center [187, 95] width 374 height 190
click at [119, 31] on html "Home Library Settings Library General Subtitles Preset Styles Style Mapping Sty…" at bounding box center [187, 95] width 374 height 190
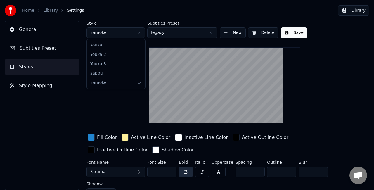
click at [115, 30] on html "Home Library Settings Library General Subtitles Preset Styles Style Mapping Sty…" at bounding box center [187, 95] width 374 height 190
click at [128, 32] on html "Home Library Settings Library General Subtitles Preset Styles Style Mapping Sty…" at bounding box center [187, 95] width 374 height 190
click at [100, 39] on div "[PERSON_NAME] 2 Youka 3 sappu karaoke" at bounding box center [115, 64] width 59 height 50
type input "***"
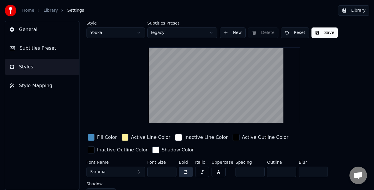
click at [109, 35] on html "Home Library Settings Library General Subtitles Preset Styles Style Mapping Sty…" at bounding box center [187, 95] width 374 height 190
type input "*"
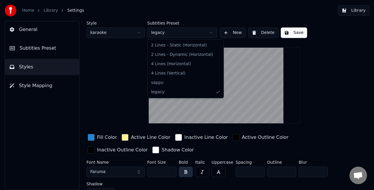
click at [187, 29] on html "Home Library Settings Library General Subtitles Preset Styles Style Mapping Sty…" at bounding box center [187, 95] width 374 height 190
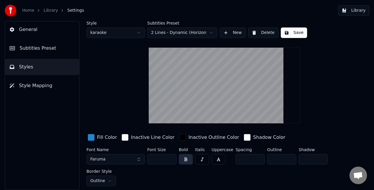
click at [179, 31] on html "Home Library Settings Library General Subtitles Preset Styles Style Mapping Sty…" at bounding box center [187, 95] width 374 height 190
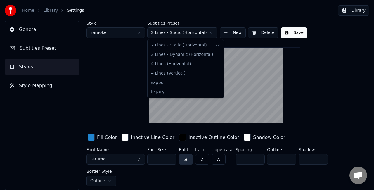
click at [179, 30] on html "Home Library Settings Library General Subtitles Preset Styles Style Mapping Sty…" at bounding box center [187, 95] width 374 height 190
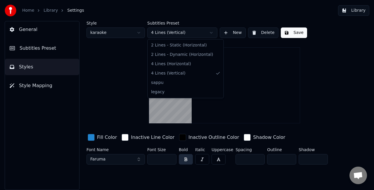
click at [178, 34] on html "Home Library Settings Library General Subtitles Preset Styles Style Mapping Sty…" at bounding box center [187, 95] width 374 height 190
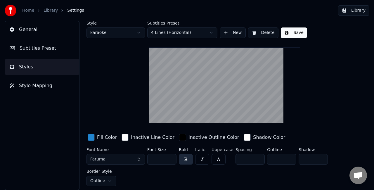
click at [175, 32] on html "Home Library Settings Library General Subtitles Preset Styles Style Mapping Sty…" at bounding box center [187, 95] width 374 height 190
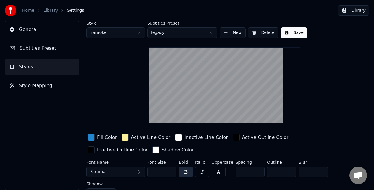
click at [180, 33] on html "Home Library Settings Library General Subtitles Preset Styles Style Mapping Sty…" at bounding box center [187, 95] width 374 height 190
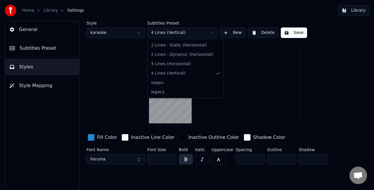
click at [173, 37] on html "Home Library Settings Library General Subtitles Preset Styles Style Mapping Sty…" at bounding box center [187, 95] width 374 height 190
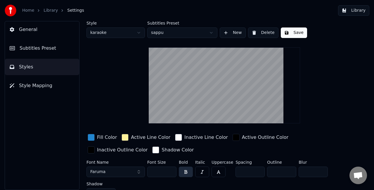
scroll to position [10, 0]
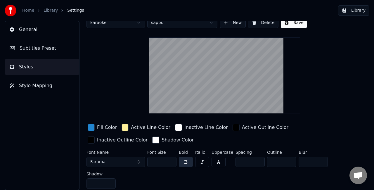
click at [289, 26] on button "Save" at bounding box center [294, 23] width 26 height 11
click at [293, 22] on button "Done" at bounding box center [294, 23] width 27 height 11
click at [357, 10] on button "Library" at bounding box center [353, 10] width 31 height 11
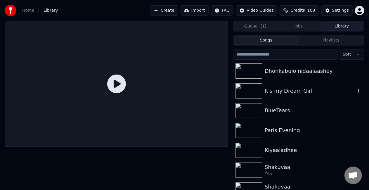
click at [266, 93] on div "It's my Dream Girl" at bounding box center [310, 91] width 91 height 8
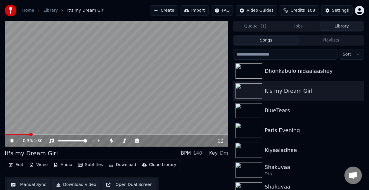
click at [30, 134] on span at bounding box center [117, 134] width 224 height 1
click at [20, 168] on button "Edit" at bounding box center [16, 165] width 20 height 8
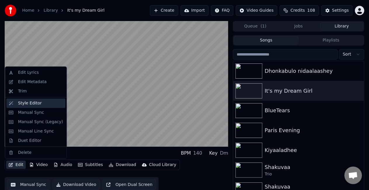
click at [34, 105] on div "Style Editor" at bounding box center [30, 103] width 24 height 6
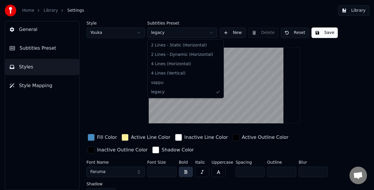
click at [178, 29] on html "Home Library Settings Library General Subtitles Preset Styles Style Mapping Sty…" at bounding box center [187, 95] width 374 height 190
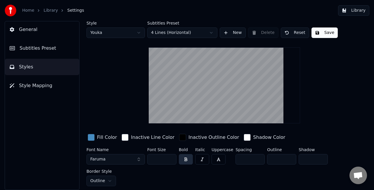
click at [169, 33] on html "Home Library Settings Library General Subtitles Preset Styles Style Mapping Sty…" at bounding box center [187, 95] width 374 height 190
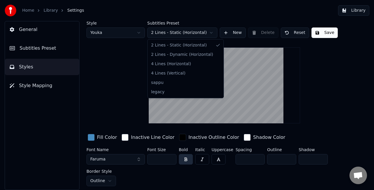
click at [172, 34] on html "Home Library Settings Library General Subtitles Preset Styles Style Mapping Sty…" at bounding box center [187, 95] width 374 height 190
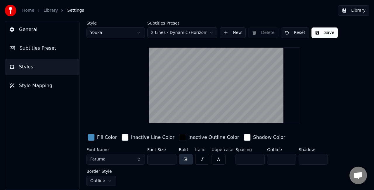
click at [317, 30] on button "Save" at bounding box center [324, 32] width 26 height 11
click at [315, 34] on button "Done" at bounding box center [324, 32] width 27 height 11
click at [348, 11] on button "Library" at bounding box center [353, 10] width 31 height 11
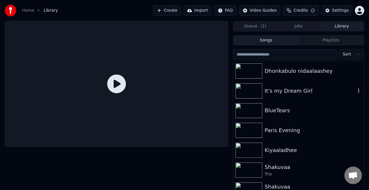
click at [277, 96] on div "It's my Dream Girl" at bounding box center [298, 91] width 131 height 20
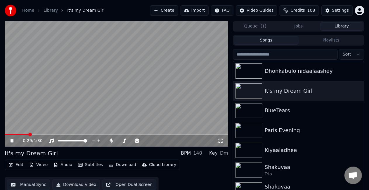
click at [29, 134] on span at bounding box center [117, 134] width 224 height 1
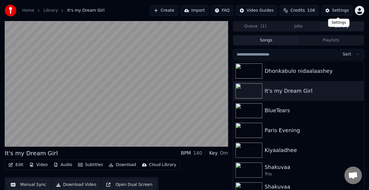
click at [352, 8] on button "Settings" at bounding box center [336, 10] width 31 height 11
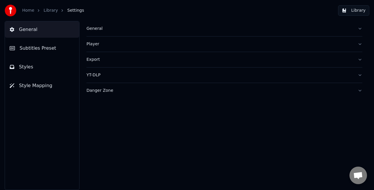
click at [103, 58] on div "Export" at bounding box center [219, 60] width 266 height 6
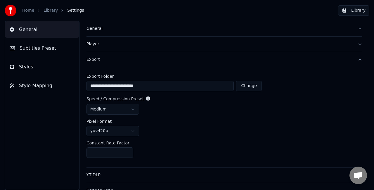
scroll to position [8, 0]
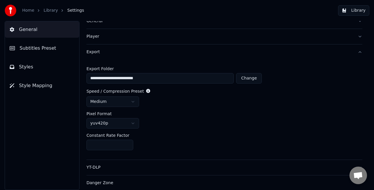
click at [132, 102] on html "**********" at bounding box center [187, 95] width 374 height 190
click at [111, 38] on div "Player" at bounding box center [219, 37] width 266 height 6
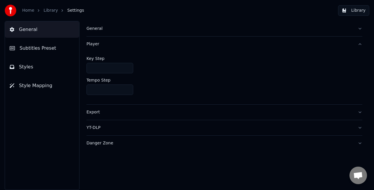
click at [109, 27] on div "General" at bounding box center [219, 29] width 266 height 6
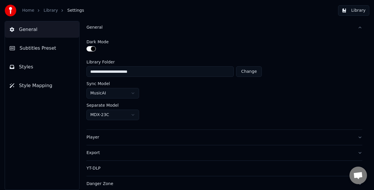
scroll to position [2, 0]
click at [38, 81] on button "Style Mapping" at bounding box center [42, 85] width 74 height 16
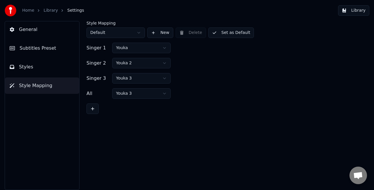
click at [125, 36] on html "Home Library Settings Library General Subtitles Preset Styles Style Mapping Sty…" at bounding box center [187, 95] width 374 height 190
click at [125, 35] on html "Home Library Settings Library General Subtitles Preset Styles Style Mapping Sty…" at bounding box center [187, 95] width 374 height 190
click at [35, 65] on button "Styles" at bounding box center [42, 67] width 74 height 16
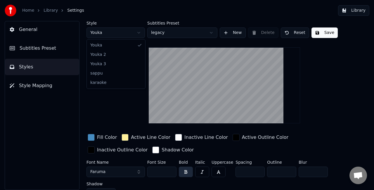
click at [134, 27] on html "Home Library Settings Library General Subtitles Preset Styles Style Mapping Sty…" at bounding box center [187, 95] width 374 height 190
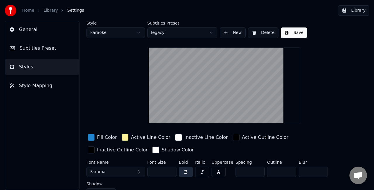
click at [111, 33] on html "Home Library Settings Library General Subtitles Preset Styles Style Mapping Sty…" at bounding box center [187, 95] width 374 height 190
click at [259, 34] on button "Delete" at bounding box center [263, 32] width 30 height 11
type input "**"
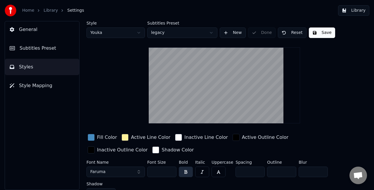
click at [135, 32] on html "Home Library Settings Library General Subtitles Preset Styles Style Mapping Sty…" at bounding box center [187, 95] width 374 height 190
type input "***"
type input "*"
click at [118, 32] on html "Home Library Settings Library General Subtitles Preset Styles Style Mapping Sty…" at bounding box center [187, 95] width 374 height 190
type input "***"
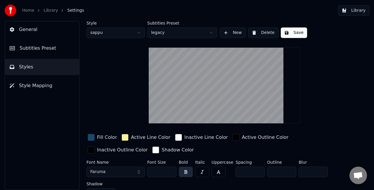
scroll to position [10, 0]
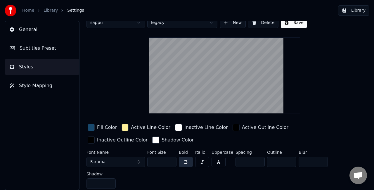
click at [233, 129] on div "button" at bounding box center [236, 127] width 7 height 7
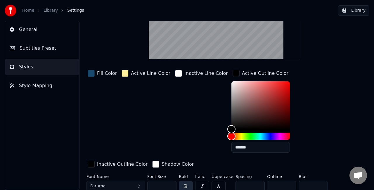
scroll to position [88, 0]
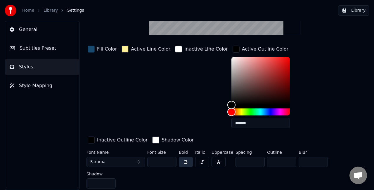
click at [287, 160] on input "**" at bounding box center [281, 162] width 29 height 11
type input "**"
click at [287, 160] on input "**" at bounding box center [281, 162] width 29 height 11
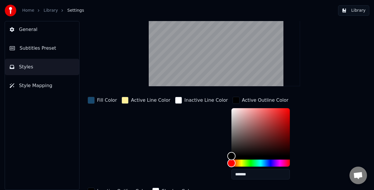
scroll to position [58, 0]
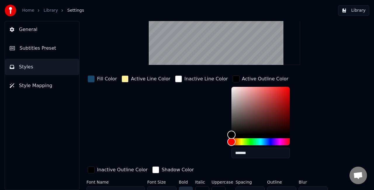
click at [96, 92] on div "Fill Color" at bounding box center [102, 118] width 32 height 89
click at [91, 77] on div "button" at bounding box center [91, 78] width 7 height 7
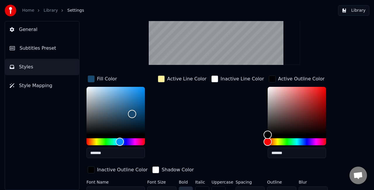
click at [91, 77] on div "button" at bounding box center [91, 78] width 7 height 7
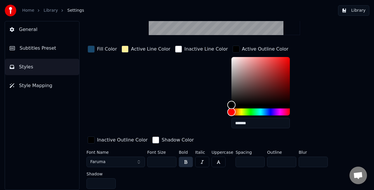
scroll to position [30, 0]
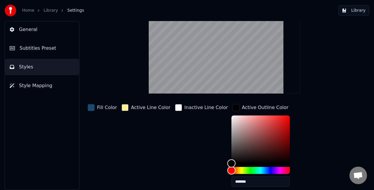
click at [51, 67] on button "Styles" at bounding box center [42, 67] width 74 height 16
click at [40, 83] on span "Style Mapping" at bounding box center [35, 85] width 33 height 7
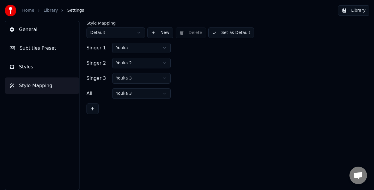
click at [42, 71] on button "Styles" at bounding box center [42, 67] width 74 height 16
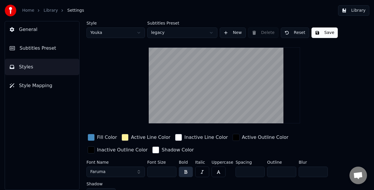
scroll to position [10, 0]
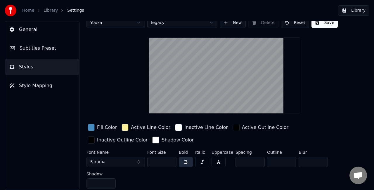
drag, startPoint x: 280, startPoint y: 160, endPoint x: 266, endPoint y: 160, distance: 14.0
click at [267, 160] on input "*" at bounding box center [281, 162] width 29 height 11
drag, startPoint x: 248, startPoint y: 161, endPoint x: 230, endPoint y: 161, distance: 17.8
click at [230, 161] on div "Font Name Faruma Font Size *** Bold Italic Uppercase Spacing ** Outline * Blur …" at bounding box center [217, 170] width 262 height 41
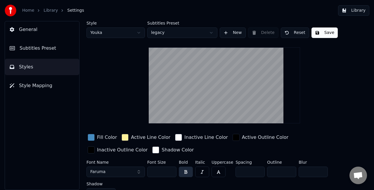
click at [34, 89] on button "Style Mapping" at bounding box center [42, 85] width 74 height 16
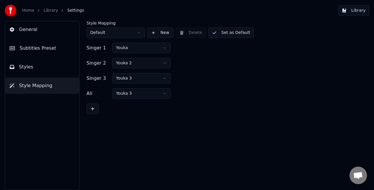
click at [40, 74] on button "Styles" at bounding box center [42, 67] width 74 height 16
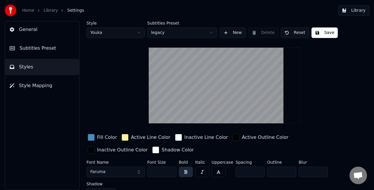
click at [40, 50] on span "Subtitles Preset" at bounding box center [38, 48] width 37 height 7
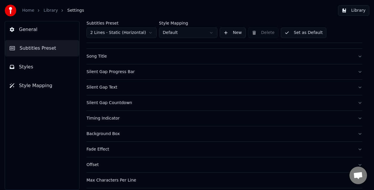
scroll to position [54, 0]
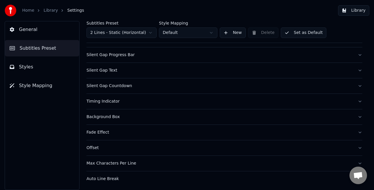
click at [148, 130] on div "Fade Effect" at bounding box center [219, 132] width 266 height 6
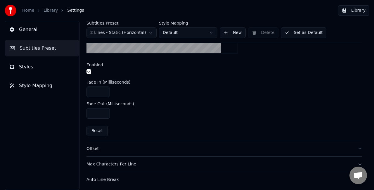
scroll to position [230, 0]
click at [141, 162] on div "Max Characters Per Line" at bounding box center [219, 164] width 266 height 6
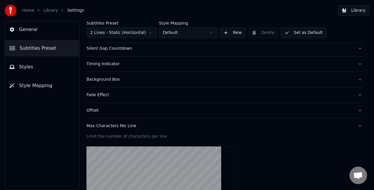
scroll to position [91, 0]
click at [138, 65] on div "Timing Indicator" at bounding box center [219, 64] width 266 height 6
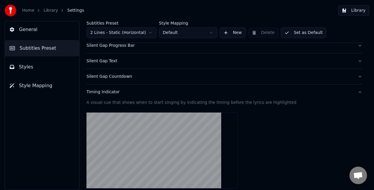
scroll to position [4, 0]
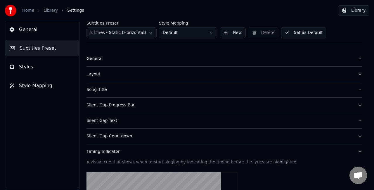
click at [134, 89] on div "Song Title" at bounding box center [219, 90] width 266 height 6
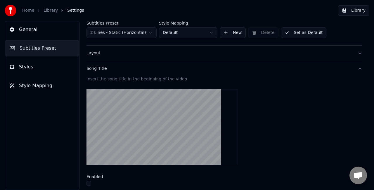
scroll to position [0, 0]
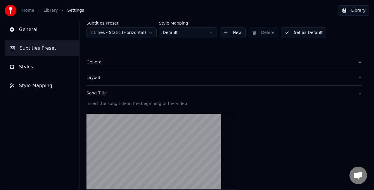
click at [134, 89] on button "Song Title" at bounding box center [224, 93] width 276 height 15
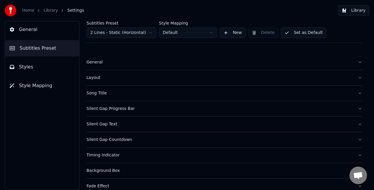
click at [131, 78] on div "Layout" at bounding box center [219, 78] width 266 height 6
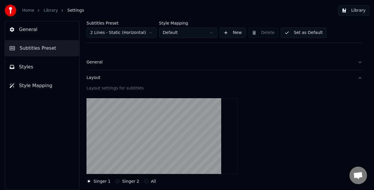
click at [131, 78] on div "Layout" at bounding box center [219, 78] width 266 height 6
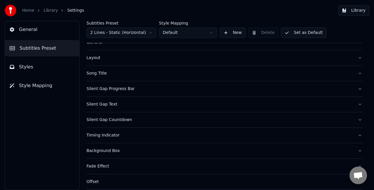
scroll to position [29, 0]
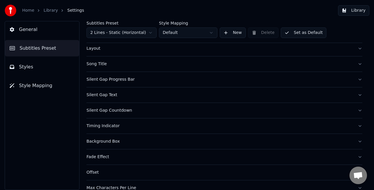
click at [147, 112] on div "Silent Gap Countdown" at bounding box center [219, 111] width 266 height 6
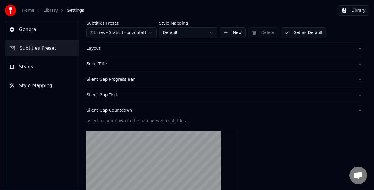
click at [147, 111] on div "Silent Gap Countdown" at bounding box center [219, 111] width 266 height 6
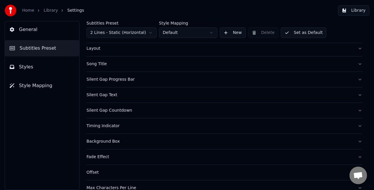
click at [54, 69] on button "Styles" at bounding box center [42, 67] width 74 height 16
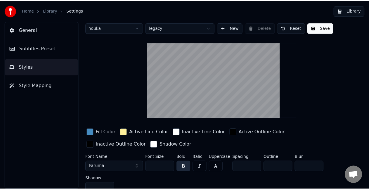
scroll to position [0, 0]
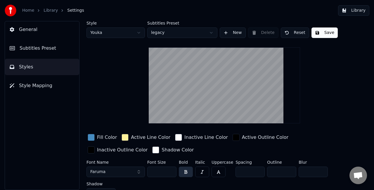
click at [138, 32] on html "Home Library Settings Library General Subtitles Preset Styles Style Mapping Sty…" at bounding box center [187, 95] width 374 height 190
type input "***"
type input "*"
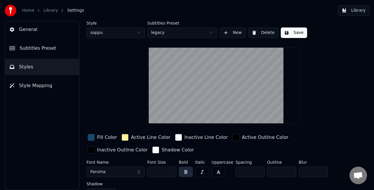
click at [188, 29] on html "Home Library Settings Library General Subtitles Preset Styles Style Mapping Sty…" at bounding box center [187, 95] width 374 height 190
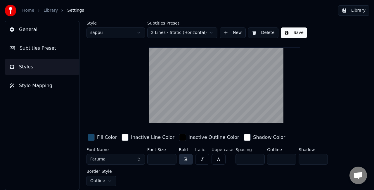
click at [292, 34] on button "Save" at bounding box center [294, 32] width 26 height 11
click at [294, 31] on button "Save" at bounding box center [294, 32] width 26 height 11
click at [348, 10] on button "Library" at bounding box center [353, 10] width 31 height 11
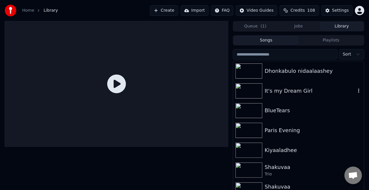
click at [275, 96] on div "It's my Dream Girl" at bounding box center [298, 91] width 131 height 20
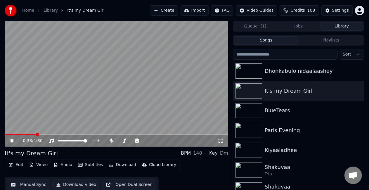
click at [36, 134] on span at bounding box center [117, 134] width 224 height 1
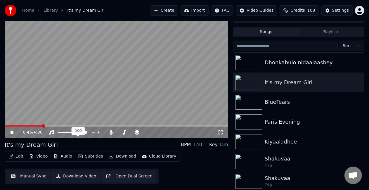
scroll to position [13, 0]
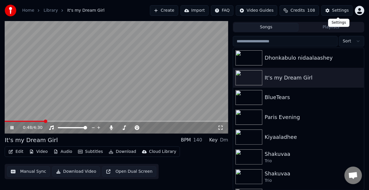
click at [342, 8] on div "Settings" at bounding box center [340, 11] width 17 height 6
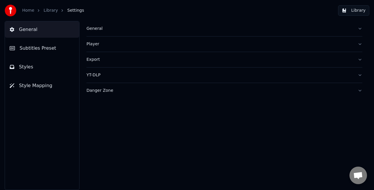
click at [56, 50] on button "Subtitles Preset" at bounding box center [42, 48] width 74 height 16
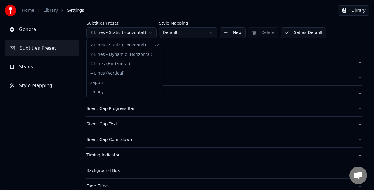
click at [117, 33] on html "Home Library Settings Library General Subtitles Preset Styles Style Mapping Sub…" at bounding box center [187, 95] width 374 height 190
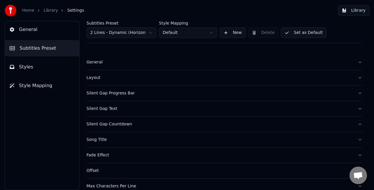
click at [179, 31] on html "Home Library Settings Library General Subtitles Preset Styles Style Mapping Sub…" at bounding box center [187, 95] width 374 height 190
click at [344, 11] on button "Library" at bounding box center [353, 10] width 31 height 11
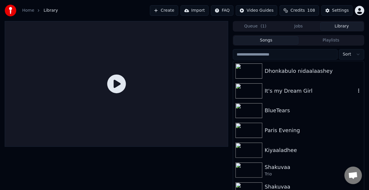
click at [263, 81] on div "It's my Dream Girl" at bounding box center [298, 91] width 131 height 20
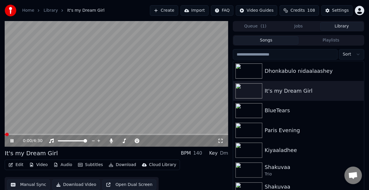
click at [50, 133] on video at bounding box center [117, 84] width 224 height 126
click at [51, 134] on span at bounding box center [117, 134] width 224 height 1
click at [154, 85] on video at bounding box center [117, 84] width 224 height 126
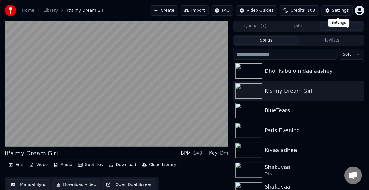
click at [332, 5] on div "Home Library It's my Dream Girl Create Import FAQ Video Guides Credits 108 Sett…" at bounding box center [184, 10] width 369 height 21
click at [328, 10] on button "Settings" at bounding box center [336, 10] width 31 height 11
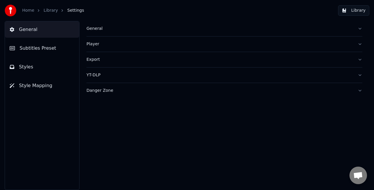
click at [27, 64] on span "Styles" at bounding box center [26, 66] width 14 height 7
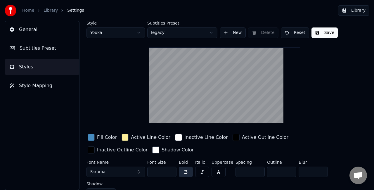
click at [107, 35] on html "Home Library Settings Library General Subtitles Preset Styles Style Mapping Sty…" at bounding box center [187, 95] width 374 height 190
type input "***"
type input "*"
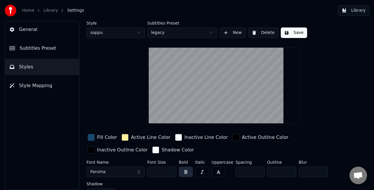
click at [173, 34] on html "Home Library Settings Library General Subtitles Preset Styles Style Mapping Sty…" at bounding box center [187, 95] width 374 height 190
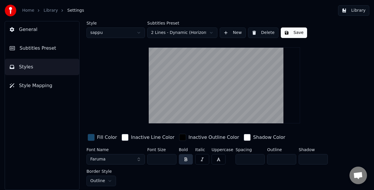
click at [192, 33] on html "Home Library Settings Library General Subtitles Preset Styles Style Mapping Sty…" at bounding box center [187, 95] width 374 height 190
click at [187, 34] on html "Home Library Settings Library General Subtitles Preset Styles Style Mapping Sty…" at bounding box center [187, 95] width 374 height 190
click at [181, 33] on html "Home Library Settings Library General Subtitles Preset Styles Style Mapping Sty…" at bounding box center [187, 95] width 374 height 190
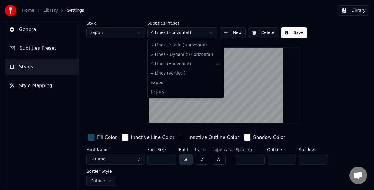
click at [176, 35] on html "Home Library Settings Library General Subtitles Preset Styles Style Mapping Sty…" at bounding box center [187, 95] width 374 height 190
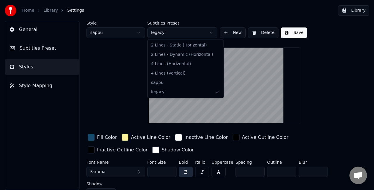
click at [173, 36] on html "Home Library Settings Library General Subtitles Preset Styles Style Mapping Sty…" at bounding box center [187, 95] width 374 height 190
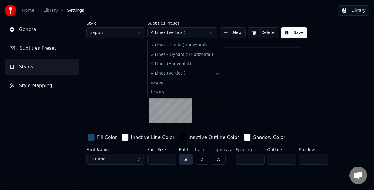
click at [171, 34] on html "Home Library Settings Library General Subtitles Preset Styles Style Mapping Sty…" at bounding box center [187, 95] width 374 height 190
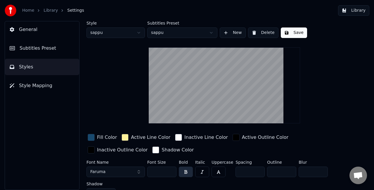
click at [290, 33] on button "Save" at bounding box center [294, 32] width 26 height 11
click at [290, 33] on button "Done" at bounding box center [294, 32] width 27 height 11
click at [351, 10] on button "Library" at bounding box center [353, 10] width 31 height 11
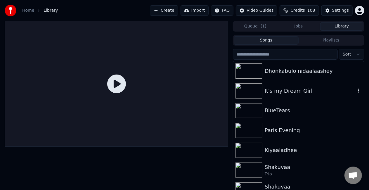
click at [283, 96] on div "It's my Dream Girl" at bounding box center [298, 91] width 131 height 20
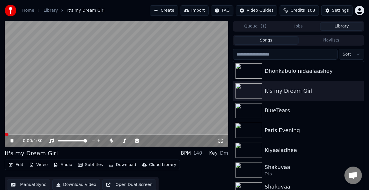
click at [32, 136] on div "0:00 / 4:30" at bounding box center [117, 141] width 224 height 12
click at [32, 133] on video at bounding box center [117, 84] width 224 height 126
click at [32, 135] on span at bounding box center [117, 134] width 224 height 1
click at [105, 81] on video at bounding box center [117, 84] width 224 height 126
click at [106, 77] on video at bounding box center [117, 84] width 224 height 126
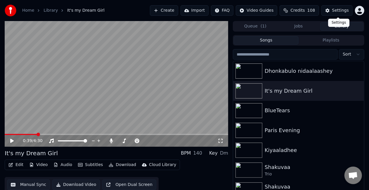
click at [345, 10] on div "Settings" at bounding box center [340, 11] width 17 height 6
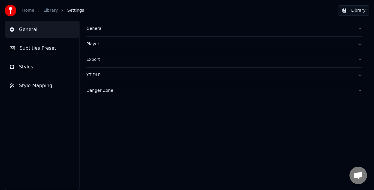
click at [49, 51] on span "Subtitles Preset" at bounding box center [38, 48] width 37 height 7
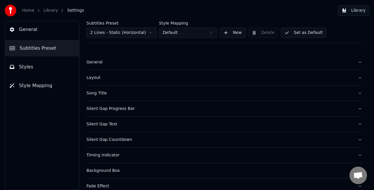
click at [151, 32] on html "Home Library Settings Library General Subtitles Preset Styles Style Mapping Sub…" at bounding box center [187, 95] width 374 height 190
click at [256, 33] on button "Delete" at bounding box center [263, 32] width 30 height 11
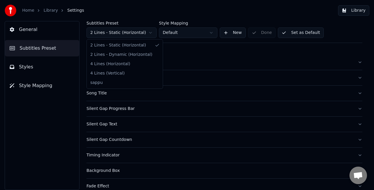
click at [113, 30] on html "Home Library Settings Library General Subtitles Preset Styles Style Mapping Sub…" at bounding box center [187, 95] width 374 height 190
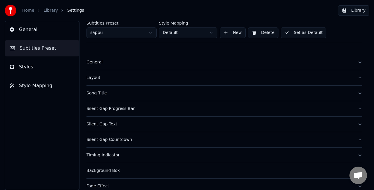
click at [268, 32] on button "Delete" at bounding box center [263, 32] width 30 height 11
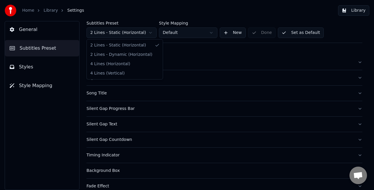
click at [150, 33] on html "Home Library Settings Library General Subtitles Preset Styles Style Mapping Sub…" at bounding box center [187, 95] width 374 height 190
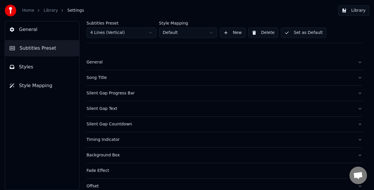
click at [260, 34] on button "Delete" at bounding box center [263, 32] width 30 height 11
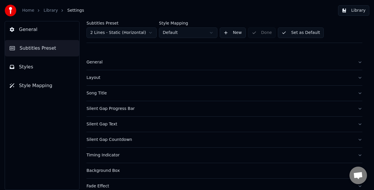
click at [126, 32] on html "Home Library Settings Library General Subtitles Preset Styles Style Mapping Sub…" at bounding box center [187, 95] width 374 height 190
click at [257, 33] on div "Subtitles Preset 4 Lines (Horizontal) Style Mapping Default New Delete Set as D…" at bounding box center [224, 32] width 276 height 22
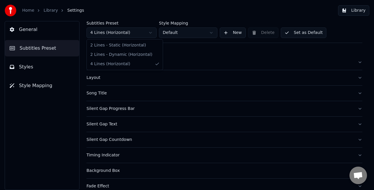
click at [123, 36] on html "Home Library Settings Library General Subtitles Preset Styles Style Mapping Sub…" at bounding box center [187, 95] width 374 height 190
click at [264, 34] on div "Subtitles Preset 2 Lines - Static (Horizontal) Style Mapping Default New Delete…" at bounding box center [224, 32] width 276 height 22
click at [109, 31] on html "Home Library Settings Library General Subtitles Preset Styles Style Mapping Sub…" at bounding box center [187, 95] width 374 height 190
click at [129, 28] on html "Home Library Settings Library General Subtitles Preset Styles Style Mapping Sub…" at bounding box center [187, 95] width 374 height 190
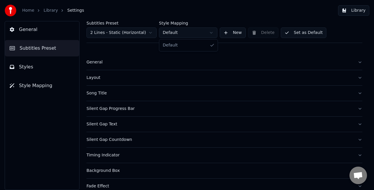
click at [208, 31] on html "Home Library Settings Library General Subtitles Preset Styles Style Mapping Sub…" at bounding box center [187, 95] width 374 height 190
click at [37, 72] on button "Styles" at bounding box center [42, 67] width 74 height 16
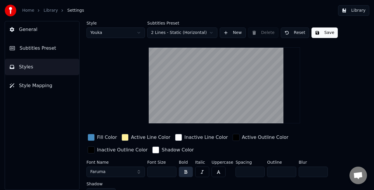
click at [130, 33] on html "Home Library Settings Library General Subtitles Preset Styles Style Mapping Sty…" at bounding box center [187, 95] width 374 height 190
type input "***"
type input "*"
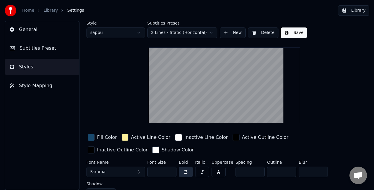
click at [259, 33] on button "Delete" at bounding box center [263, 32] width 30 height 11
type input "***"
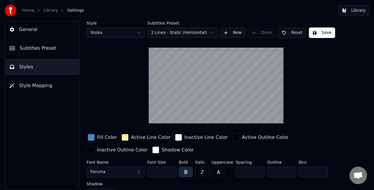
click at [144, 30] on html "Home Library Settings Library General Subtitles Preset Styles Style Mapping Sty…" at bounding box center [187, 95] width 374 height 190
click at [128, 31] on html "Home Library Settings Library General Subtitles Preset Styles Style Mapping Sty…" at bounding box center [187, 95] width 374 height 190
type input "**"
click at [294, 32] on button "Reset" at bounding box center [295, 32] width 28 height 11
type input "**"
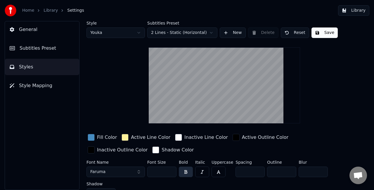
type input "*"
click at [139, 30] on html "Home Library Settings Library General Subtitles Preset Styles Style Mapping Sty…" at bounding box center [187, 95] width 374 height 190
click at [283, 33] on button "Reset" at bounding box center [295, 32] width 28 height 11
click at [116, 31] on html "Home Library Settings Library General Subtitles Preset Styles Style Mapping Sty…" at bounding box center [187, 95] width 374 height 190
click at [287, 34] on button "Reset" at bounding box center [295, 32] width 28 height 11
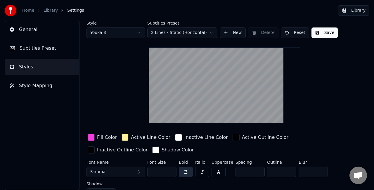
type input "**"
click at [122, 33] on html "Home Library Settings Library General Subtitles Preset Styles Style Mapping Sty…" at bounding box center [187, 95] width 374 height 190
click at [162, 32] on html "Home Library Settings Library General Subtitles Preset Styles Style Mapping Sty…" at bounding box center [187, 95] width 374 height 190
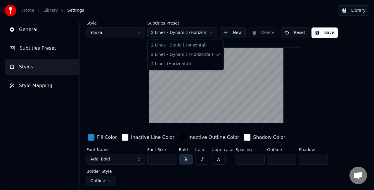
click at [175, 31] on html "Home Library Settings Library General Subtitles Preset Styles Style Mapping Sty…" at bounding box center [187, 95] width 374 height 190
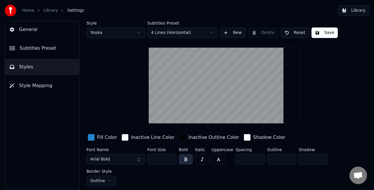
click at [137, 33] on html "Home Library Settings Library General Subtitles Preset Styles Style Mapping Sty…" at bounding box center [187, 95] width 374 height 190
click at [116, 36] on html "Home Library Settings Library General Subtitles Preset Styles Style Mapping Sty…" at bounding box center [187, 95] width 374 height 190
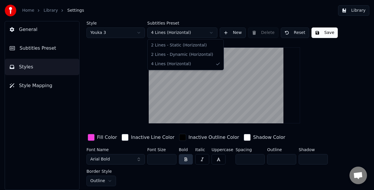
click at [164, 33] on html "Home Library Settings Library General Subtitles Preset Styles Style Mapping Sty…" at bounding box center [187, 95] width 374 height 190
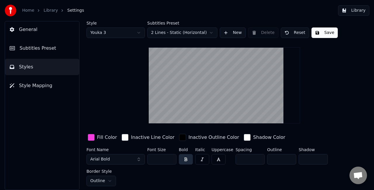
click at [105, 33] on html "Home Library Settings Library General Subtitles Preset Styles Style Mapping Sty…" at bounding box center [187, 95] width 374 height 190
click at [123, 33] on html "Home Library Settings Library General Subtitles Preset Styles Style Mapping Sty…" at bounding box center [187, 95] width 374 height 190
click at [328, 32] on button "Save" at bounding box center [324, 32] width 26 height 11
click at [114, 164] on button "Arial Bold" at bounding box center [115, 159] width 58 height 11
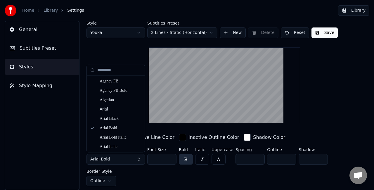
click at [115, 160] on button "Arial Bold" at bounding box center [115, 159] width 58 height 11
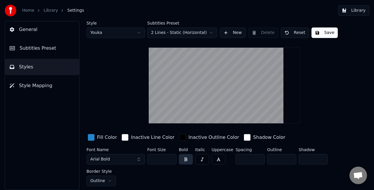
click at [115, 160] on button "Arial Bold" at bounding box center [115, 159] width 58 height 11
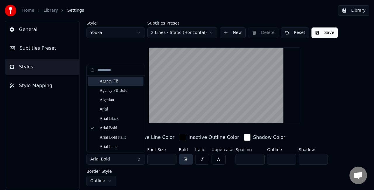
click at [107, 67] on input "text" at bounding box center [119, 70] width 44 height 12
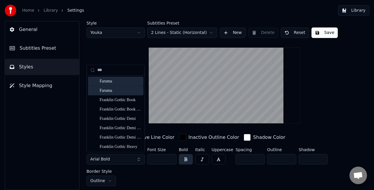
type input "***"
click at [117, 80] on div "Faruma" at bounding box center [120, 81] width 41 height 6
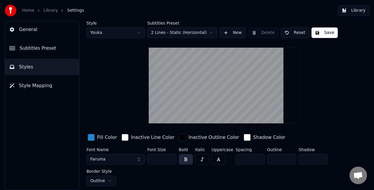
drag, startPoint x: 157, startPoint y: 155, endPoint x: 151, endPoint y: 155, distance: 5.6
click at [151, 155] on input "**" at bounding box center [161, 159] width 29 height 11
type input "***"
click at [318, 32] on button "Save" at bounding box center [324, 32] width 26 height 11
click at [315, 31] on button "Save" at bounding box center [324, 32] width 26 height 11
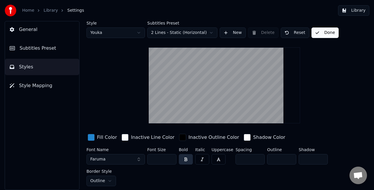
click at [350, 8] on button "Library" at bounding box center [353, 10] width 31 height 11
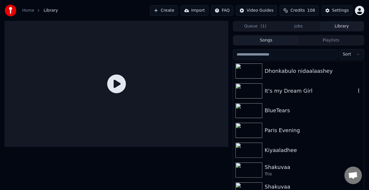
click at [259, 84] on img at bounding box center [248, 90] width 27 height 15
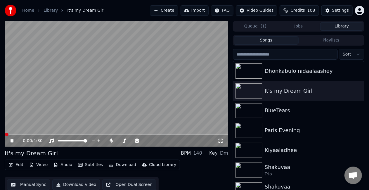
click at [30, 135] on span at bounding box center [117, 134] width 224 height 1
click at [67, 138] on div at bounding box center [77, 141] width 47 height 6
click at [64, 140] on div at bounding box center [77, 141] width 47 height 6
click at [61, 140] on span at bounding box center [59, 140] width 3 height 1
drag, startPoint x: 77, startPoint y: 140, endPoint x: 80, endPoint y: 140, distance: 3.0
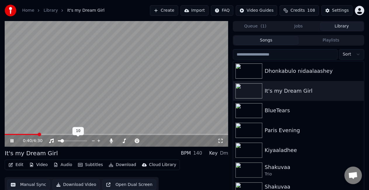
click at [80, 140] on div at bounding box center [77, 141] width 47 height 6
click at [81, 140] on span at bounding box center [72, 140] width 29 height 1
click at [86, 141] on span at bounding box center [72, 140] width 29 height 1
